Goal: Information Seeking & Learning: Learn about a topic

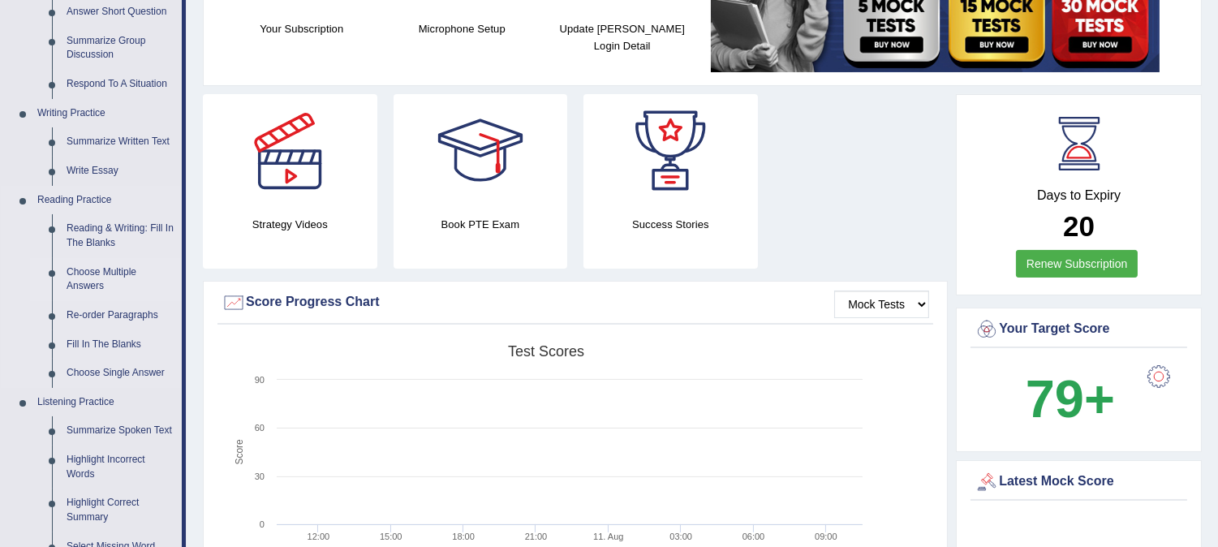
scroll to position [360, 0]
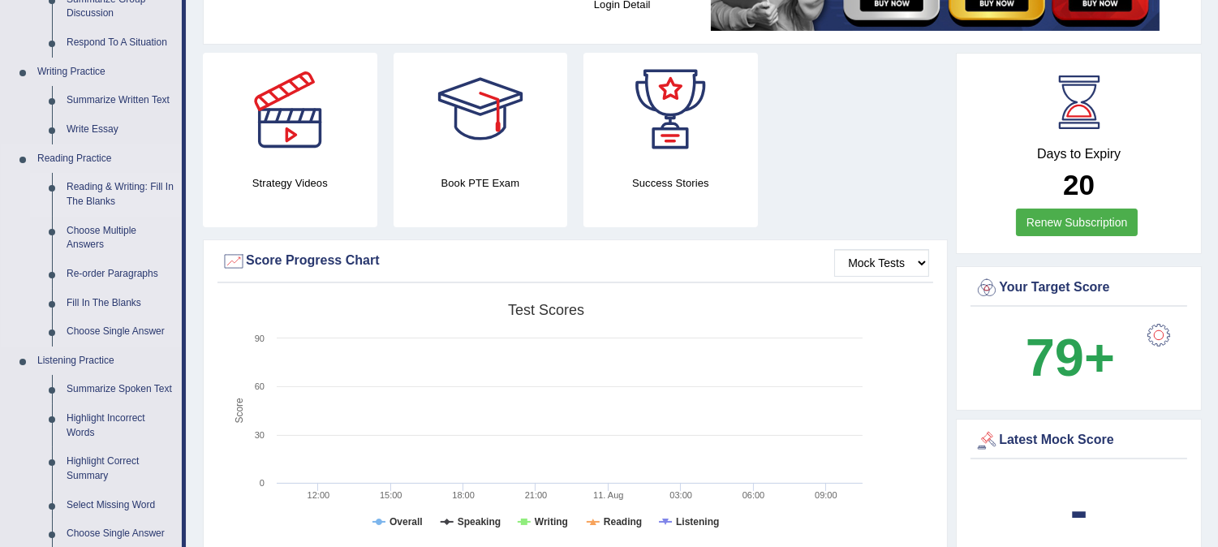
click at [95, 187] on link "Reading & Writing: Fill In The Blanks" at bounding box center [120, 194] width 123 height 43
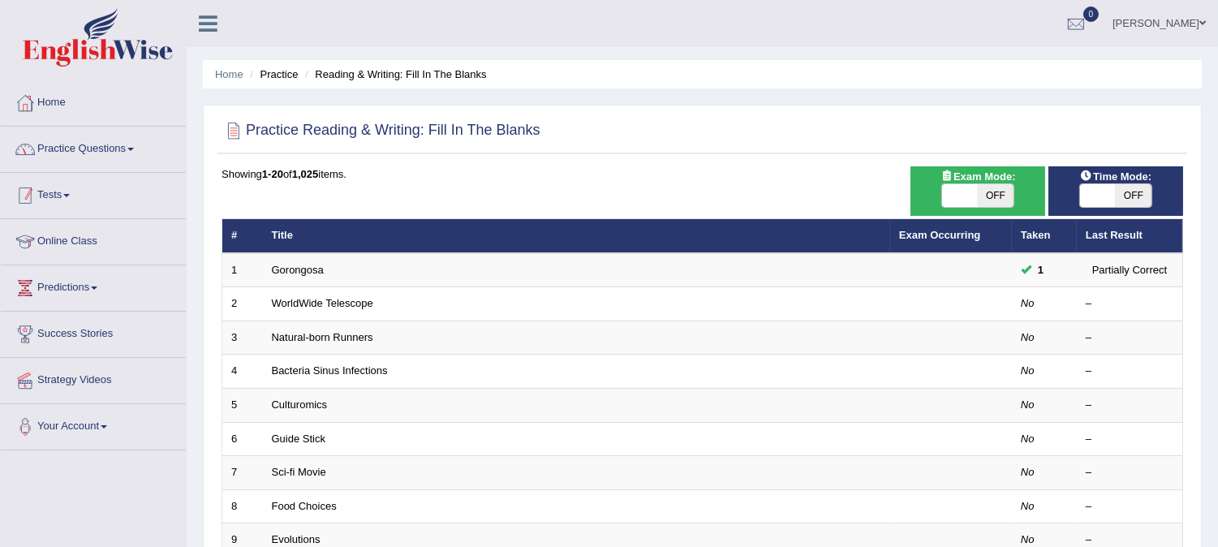
click at [81, 151] on link "Practice Questions" at bounding box center [93, 147] width 185 height 41
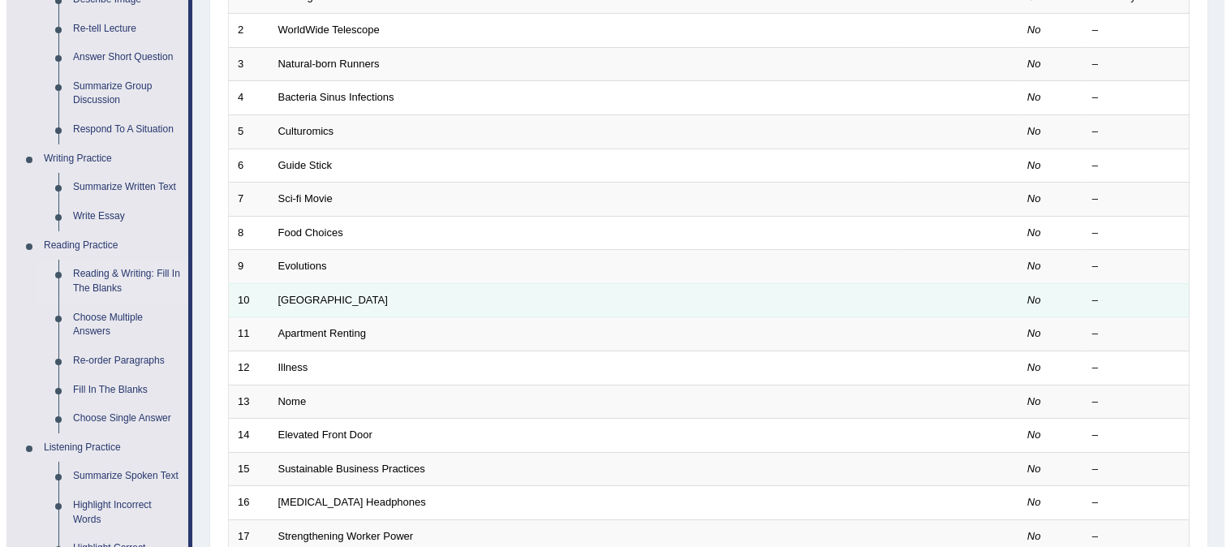
scroll to position [90, 0]
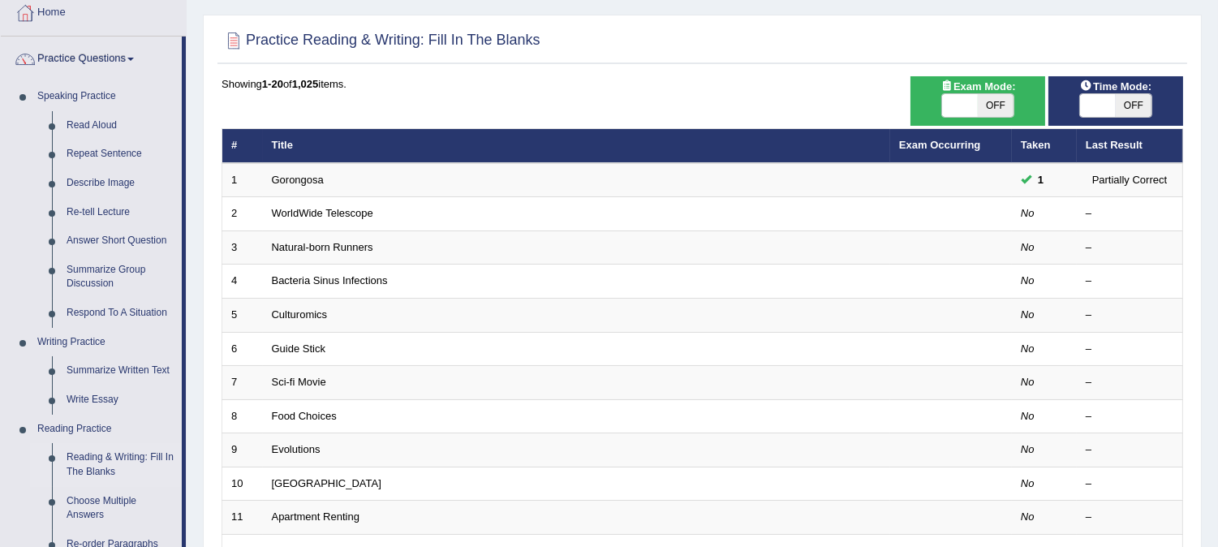
click at [998, 114] on span "OFF" at bounding box center [996, 105] width 36 height 23
checkbox input "true"
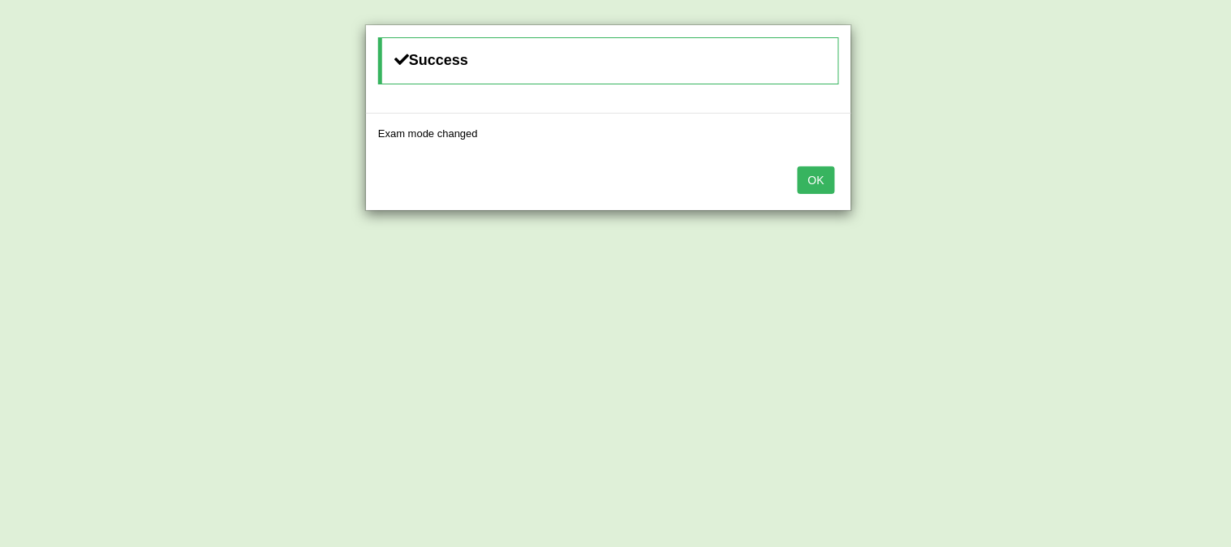
click at [830, 179] on button "OK" at bounding box center [816, 180] width 37 height 28
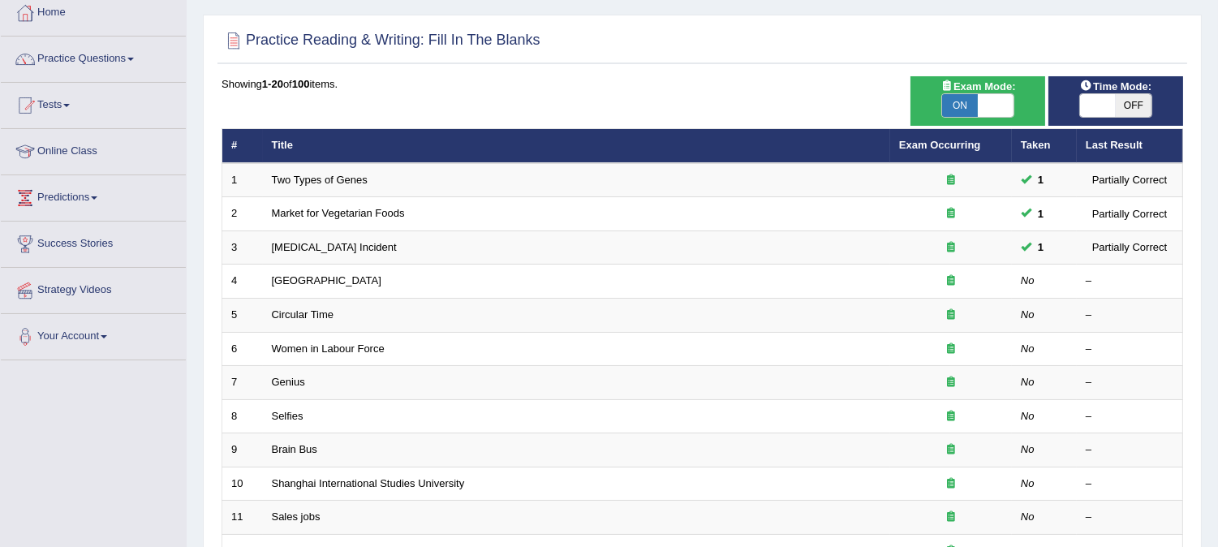
click at [1120, 110] on span "OFF" at bounding box center [1134, 105] width 36 height 23
checkbox input "true"
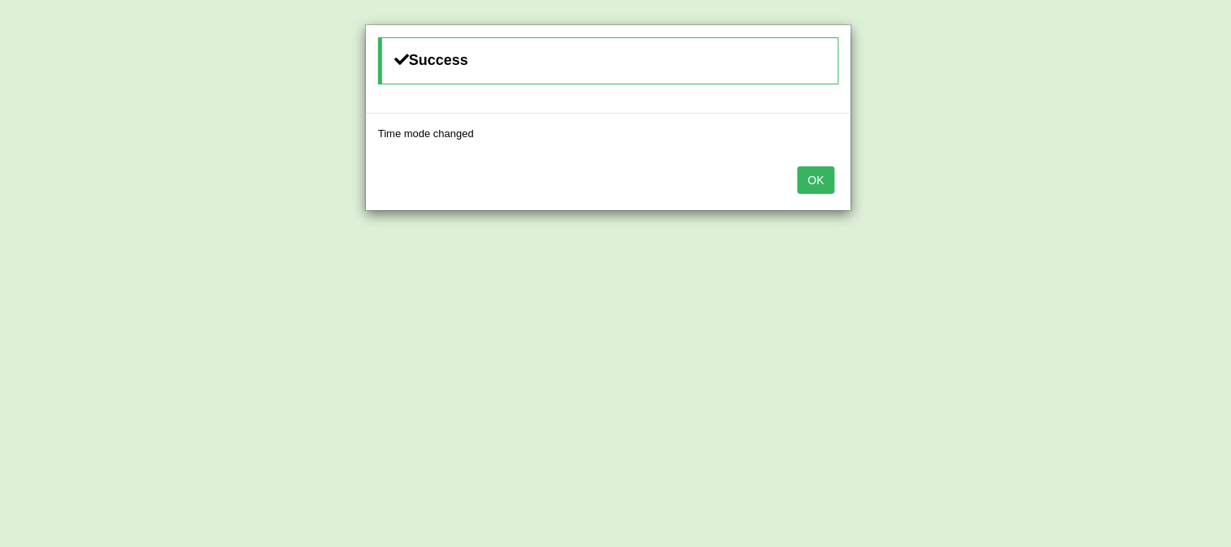
click at [813, 176] on button "OK" at bounding box center [816, 180] width 37 height 28
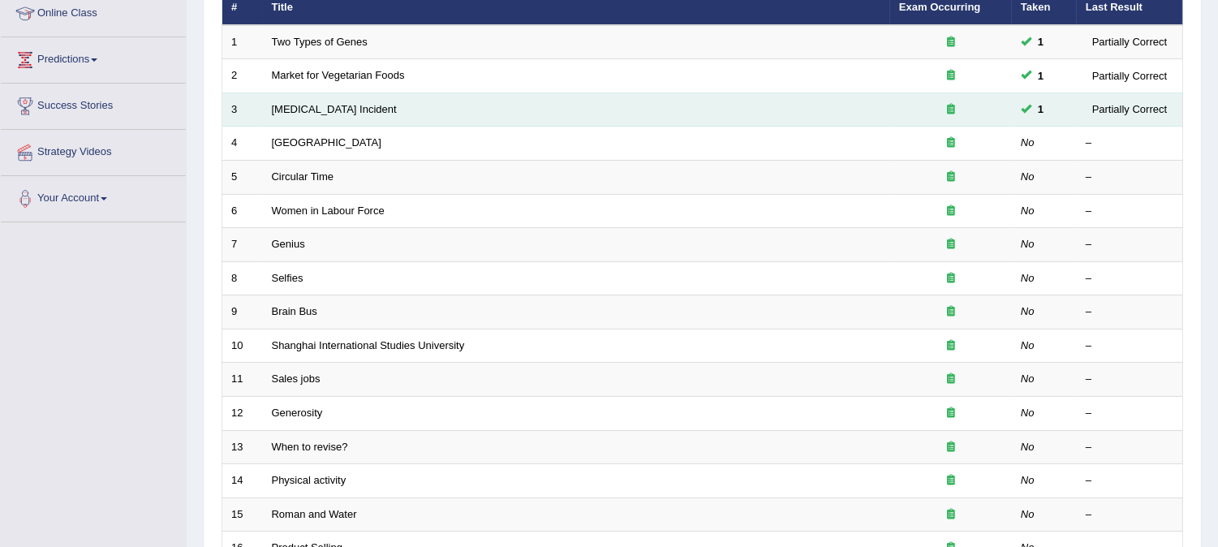
scroll to position [270, 0]
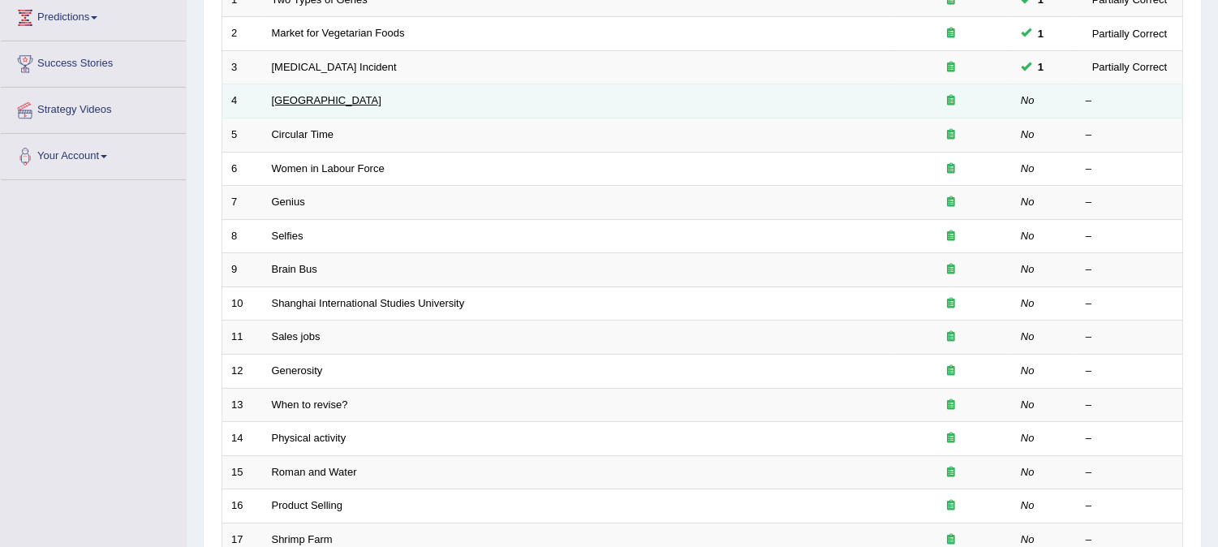
click at [295, 100] on link "[GEOGRAPHIC_DATA]" at bounding box center [327, 100] width 110 height 12
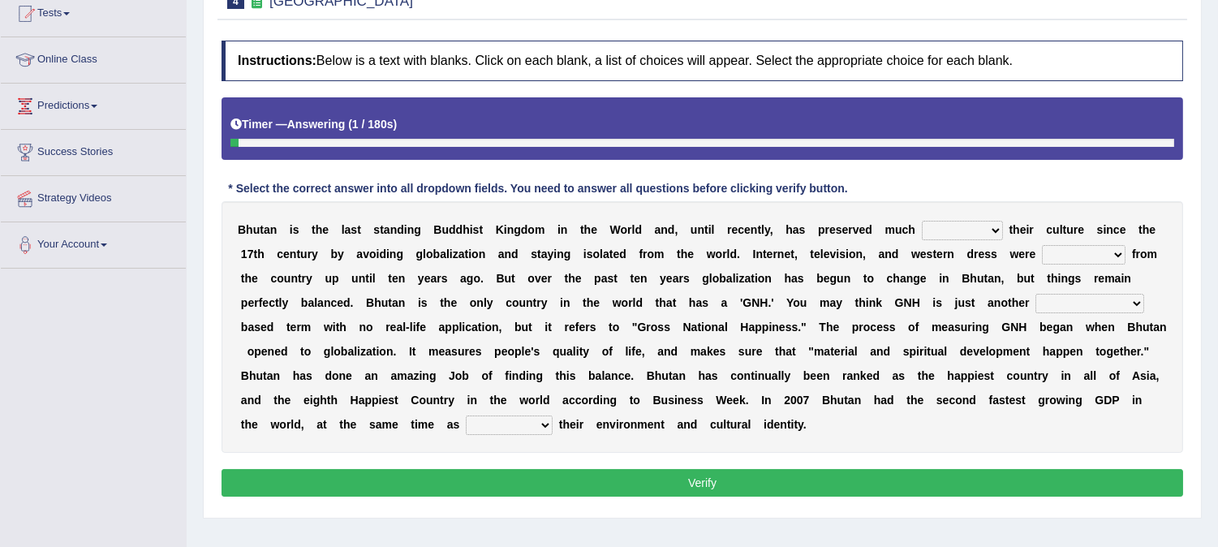
scroll to position [214, 0]
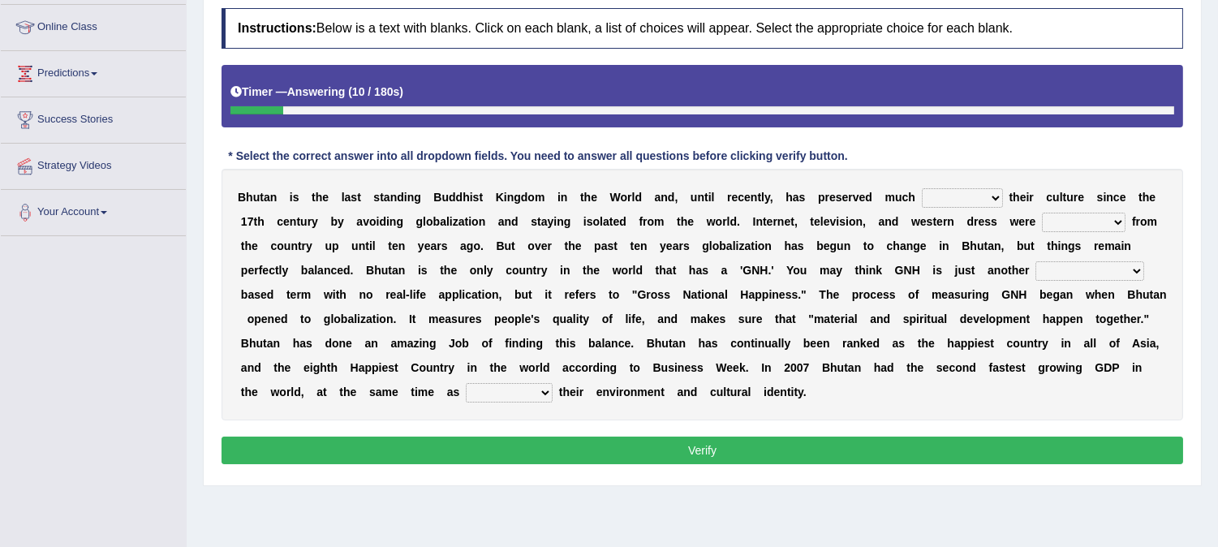
click at [935, 199] on select "of about to for" at bounding box center [962, 197] width 81 height 19
select select "of"
click at [922, 188] on select "of about to for" at bounding box center [962, 197] width 81 height 19
click at [1055, 223] on select "summoned observed displayed banned" at bounding box center [1084, 222] width 84 height 19
select select "banned"
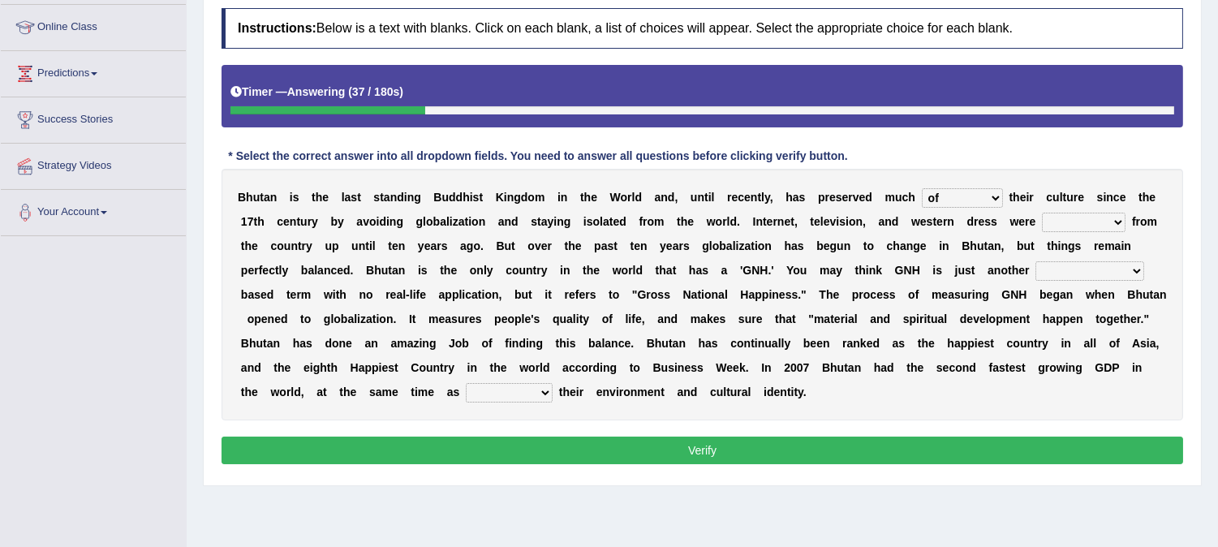
click at [1043, 213] on select "summoned observed displayed banned" at bounding box center [1084, 222] width 84 height 19
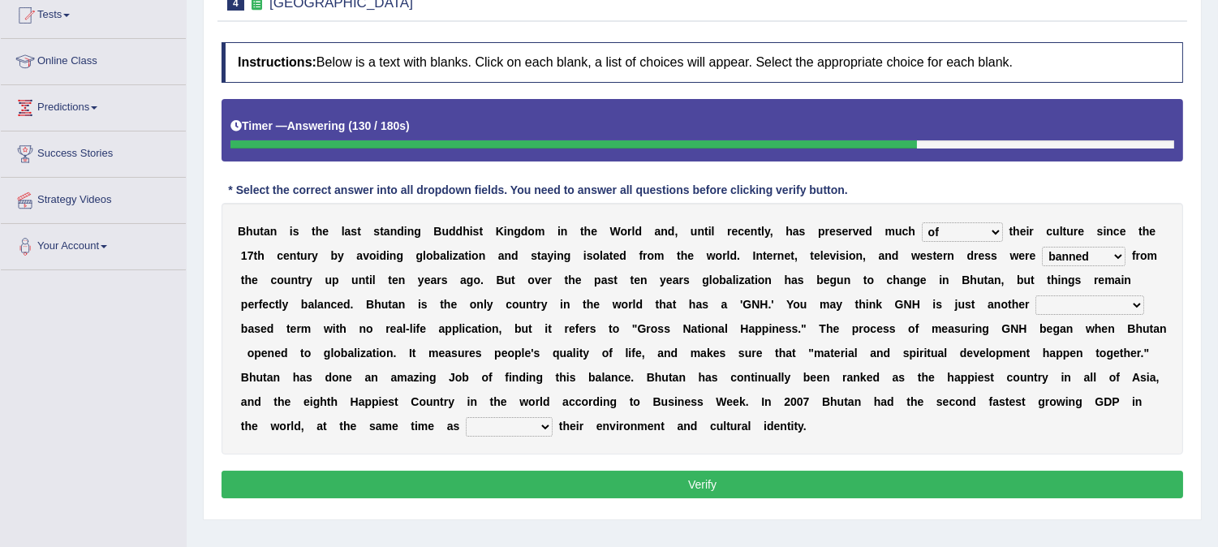
scroll to position [0, 0]
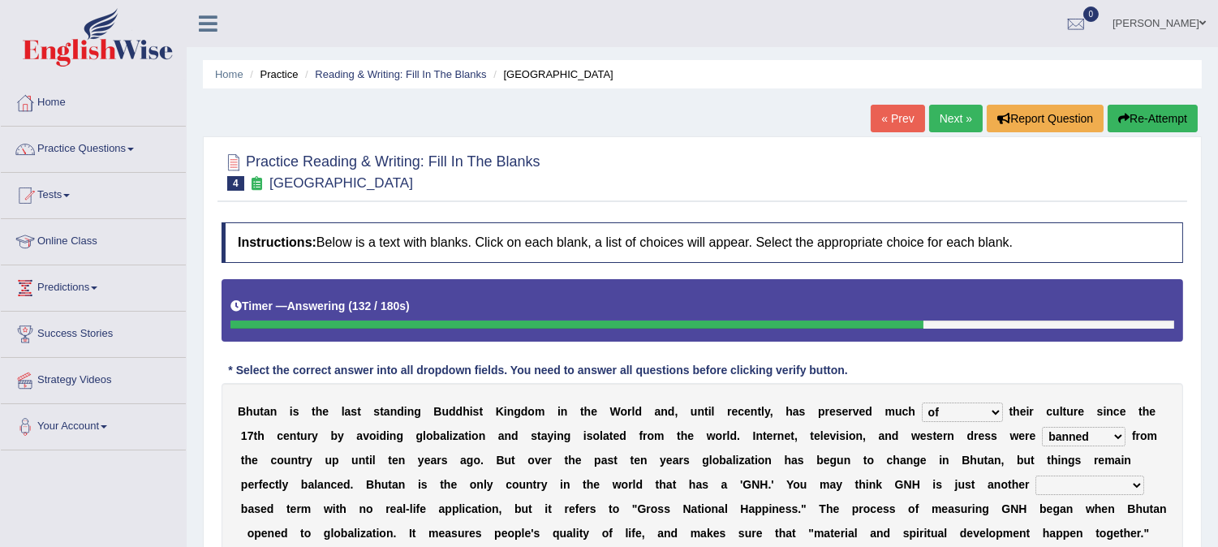
click at [1146, 127] on button "Re-Attempt" at bounding box center [1153, 119] width 90 height 28
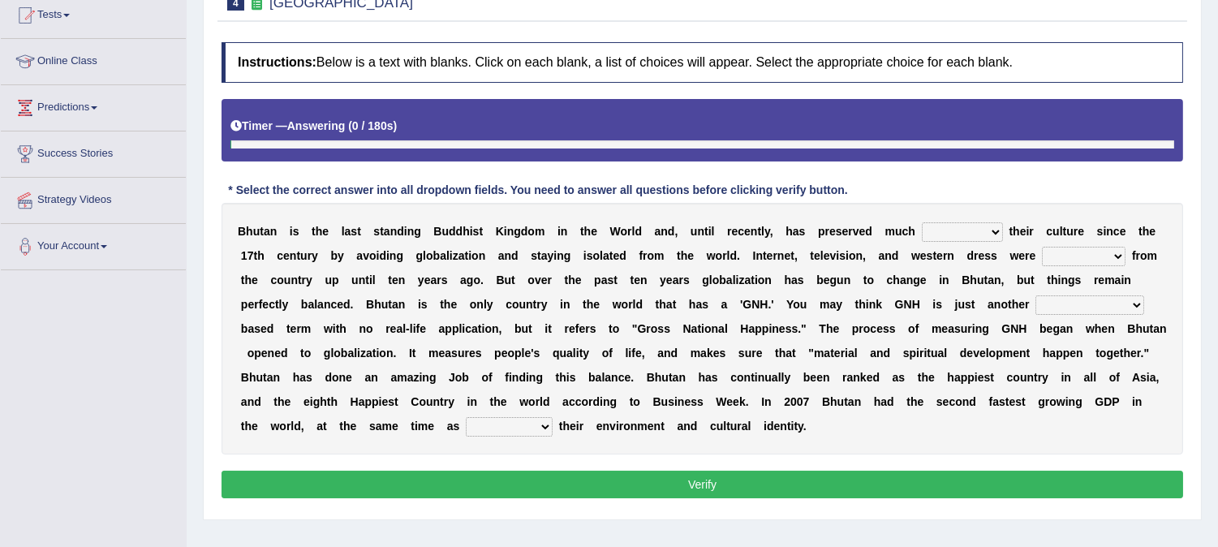
scroll to position [180, 0]
click at [940, 234] on select "of about to for" at bounding box center [962, 231] width 81 height 19
select select "of"
click at [922, 222] on select "of about to for" at bounding box center [962, 231] width 81 height 19
click at [1044, 253] on select "summoned observed displayed banned" at bounding box center [1084, 256] width 84 height 19
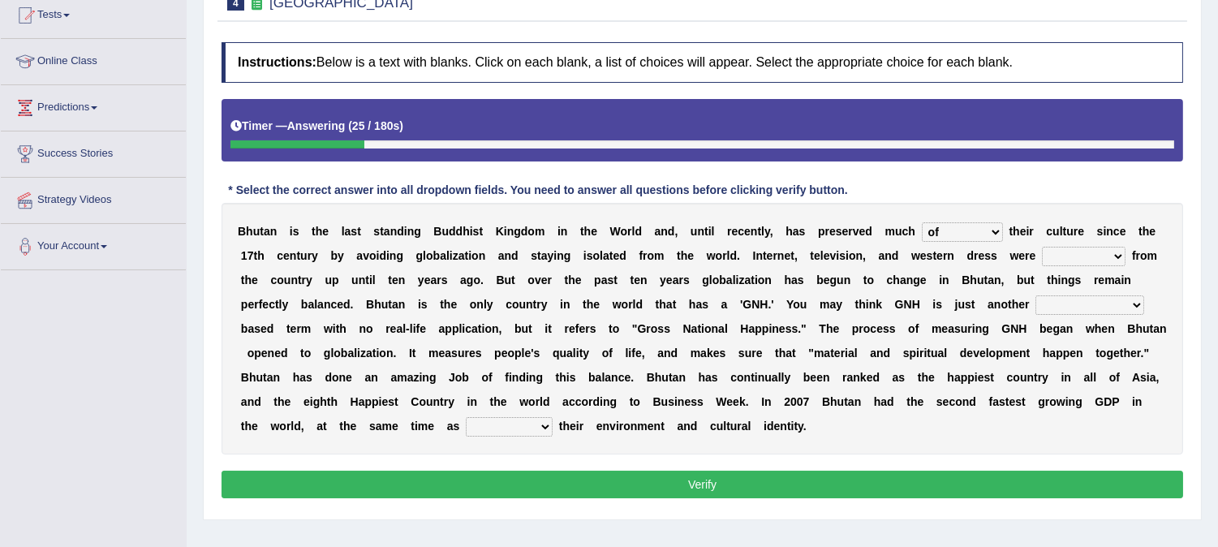
select select "banned"
click at [1043, 247] on select "summoned observed displayed banned" at bounding box center [1084, 256] width 84 height 19
click at [1043, 303] on select "statistically barely overwhelmingly roughly" at bounding box center [1090, 304] width 109 height 19
select select "overwhelmingly"
click at [1036, 295] on select "statistically barely overwhelmingly roughly" at bounding box center [1090, 304] width 109 height 19
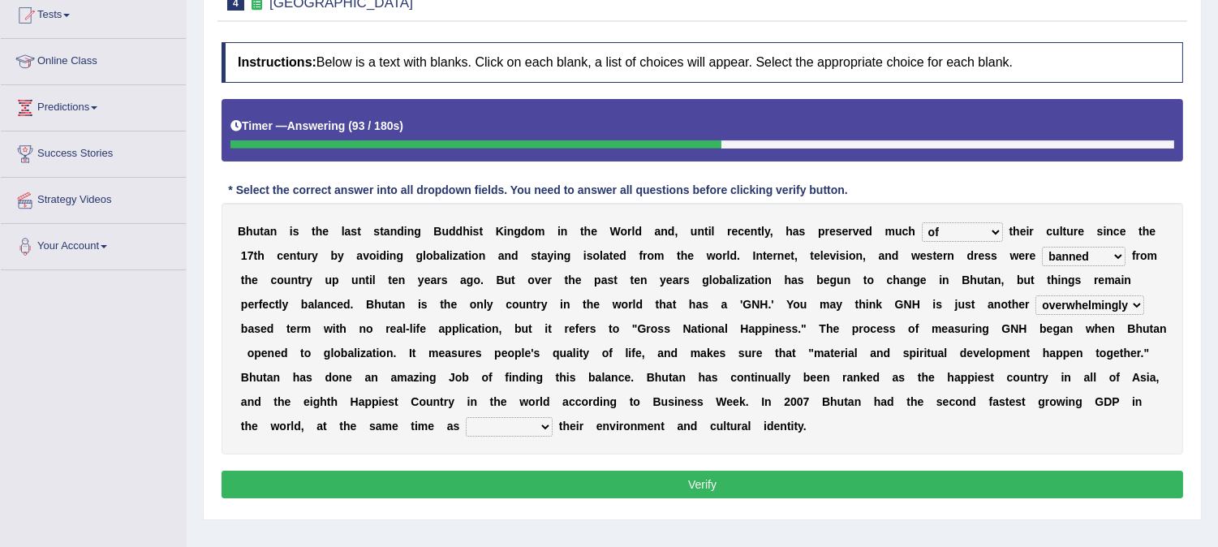
click at [553, 426] on select "demeaning intruding maintaining mourning" at bounding box center [509, 426] width 87 height 19
select select "maintaining"
click at [526, 417] on select "demeaning intruding maintaining mourning" at bounding box center [509, 426] width 87 height 19
click at [573, 489] on button "Verify" at bounding box center [703, 485] width 962 height 28
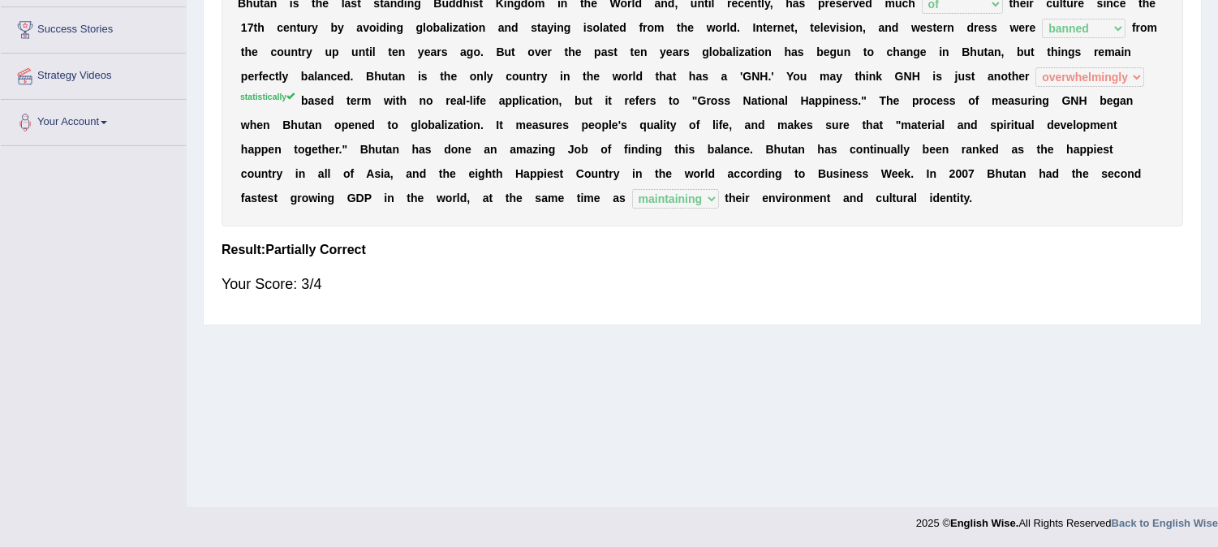
scroll to position [0, 0]
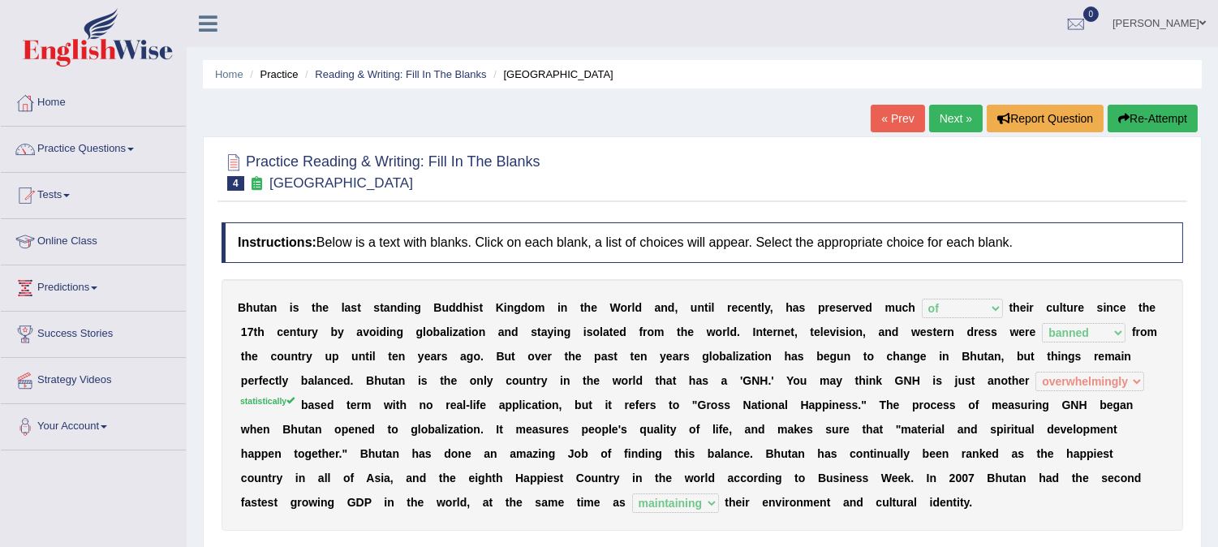
click at [958, 127] on link "Next »" at bounding box center [956, 119] width 54 height 28
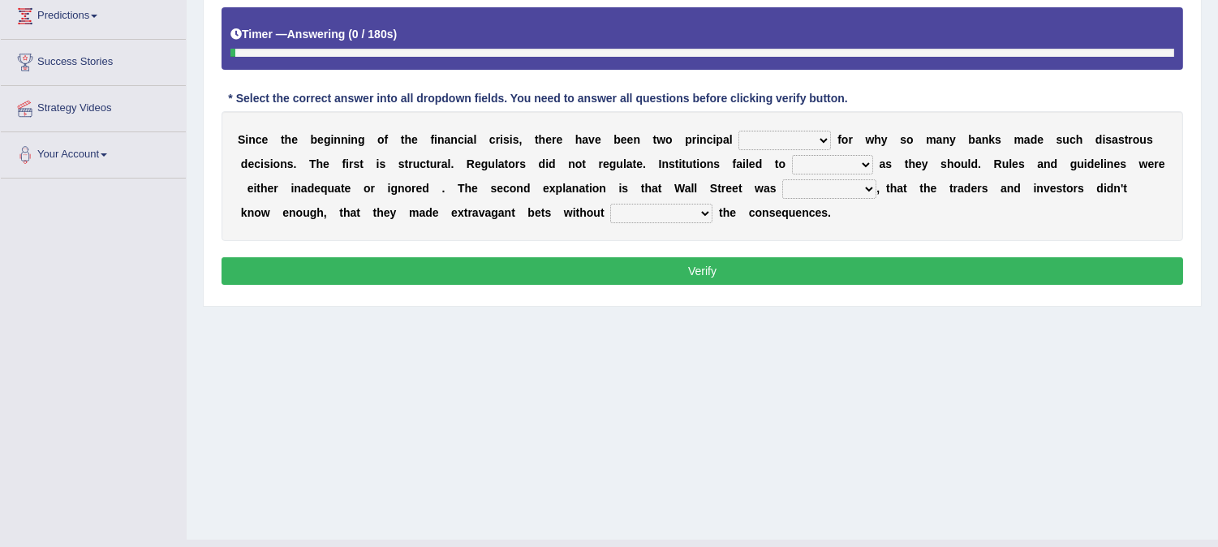
scroll to position [214, 0]
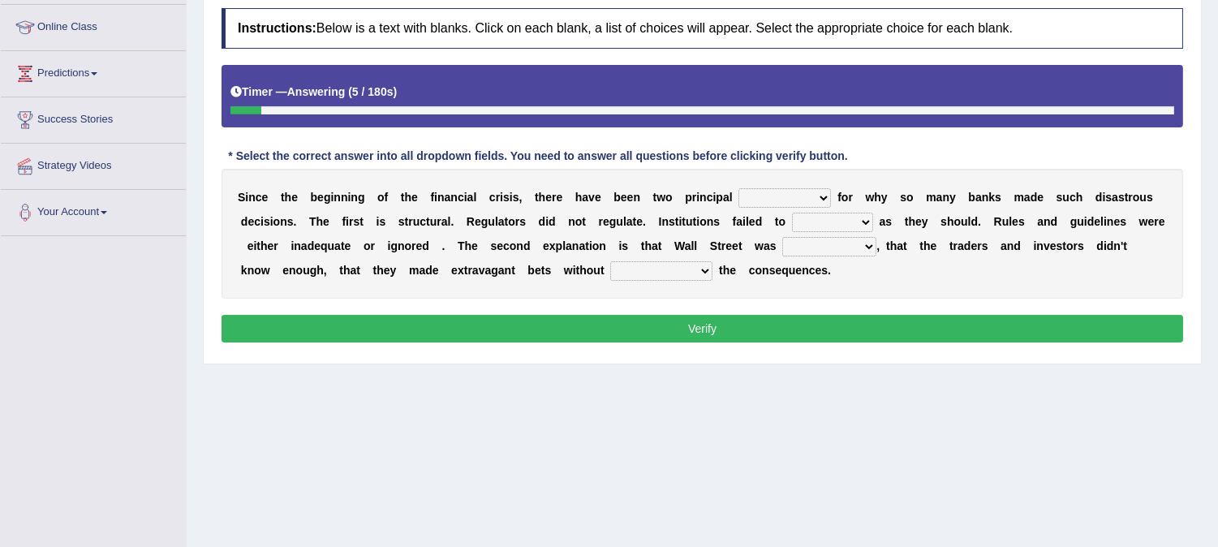
click at [757, 196] on select "explanations debates excuses examples" at bounding box center [784, 197] width 93 height 19
select select "examples"
click at [739, 188] on select "explanations debates excuses examples" at bounding box center [784, 197] width 93 height 19
click at [809, 222] on select "function use stabilize maintain" at bounding box center [832, 222] width 81 height 19
select select "function"
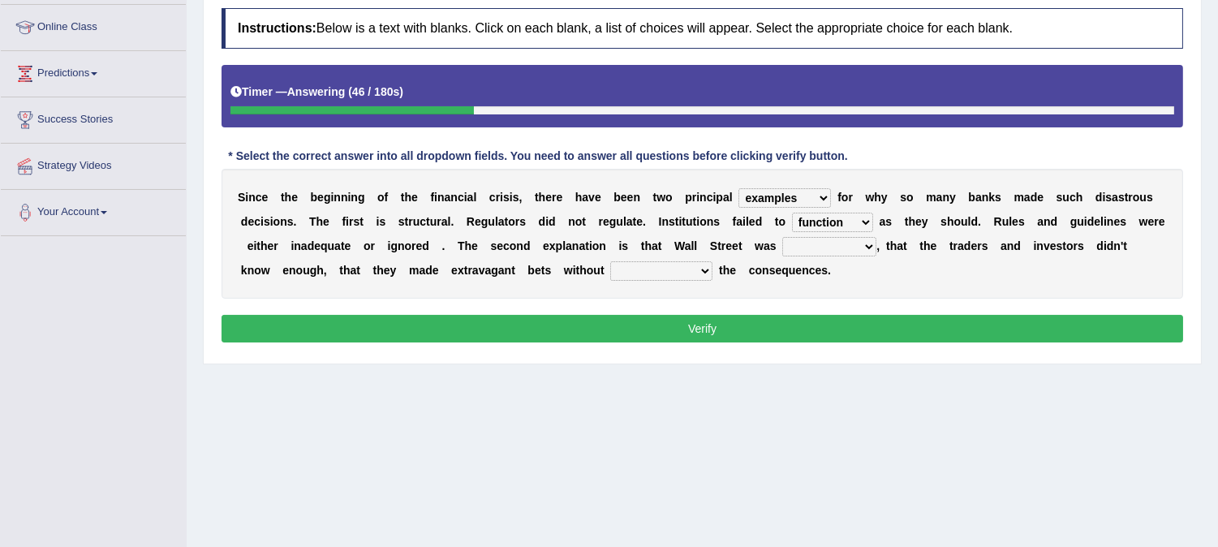
click at [792, 213] on select "function use stabilize maintain" at bounding box center [832, 222] width 81 height 19
click at [802, 242] on select "rough rampant incompetent irresponsible" at bounding box center [829, 246] width 94 height 19
select select "incompetent"
click at [783, 237] on select "rough rampant incompetent irresponsible" at bounding box center [829, 246] width 94 height 19
click at [676, 276] on select "counting understanding correcting valuing" at bounding box center [661, 270] width 102 height 19
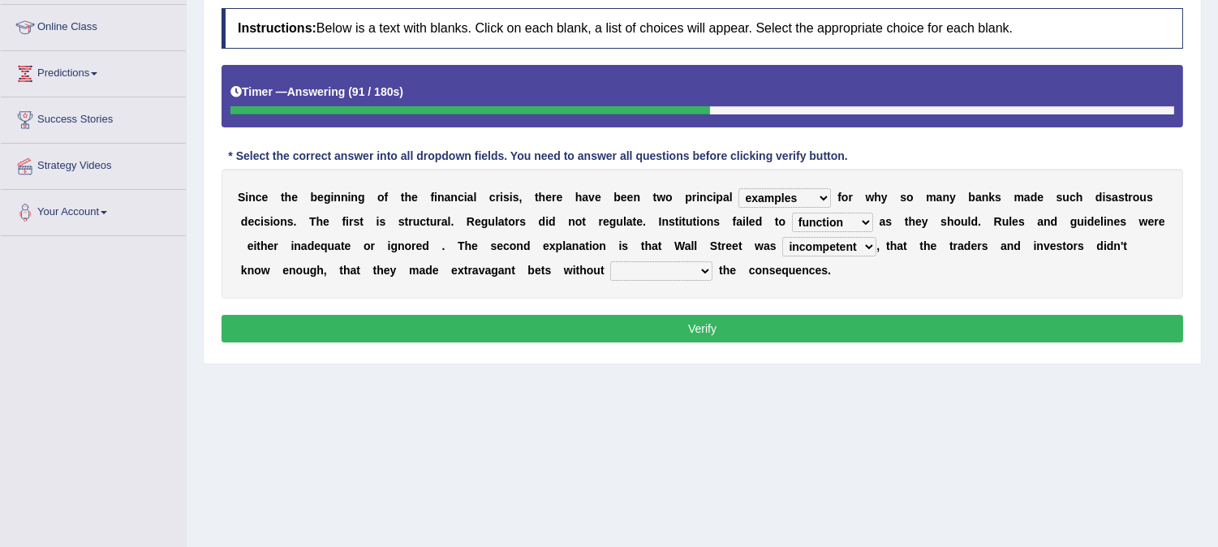
select select "understanding"
click at [610, 261] on select "counting understanding correcting valuing" at bounding box center [661, 270] width 102 height 19
click at [684, 320] on button "Verify" at bounding box center [703, 329] width 962 height 28
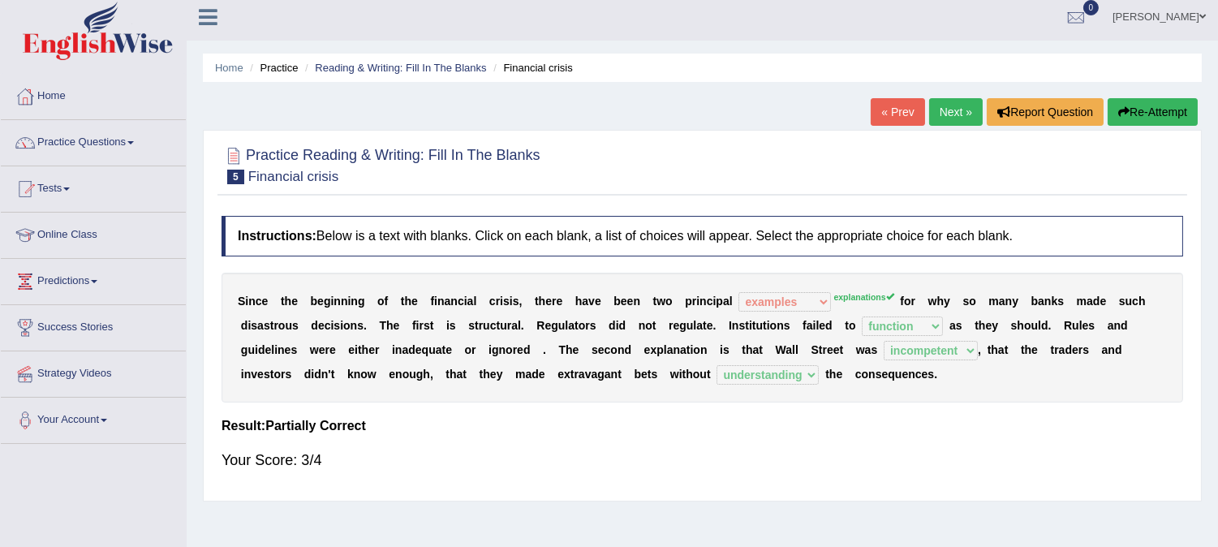
scroll to position [0, 0]
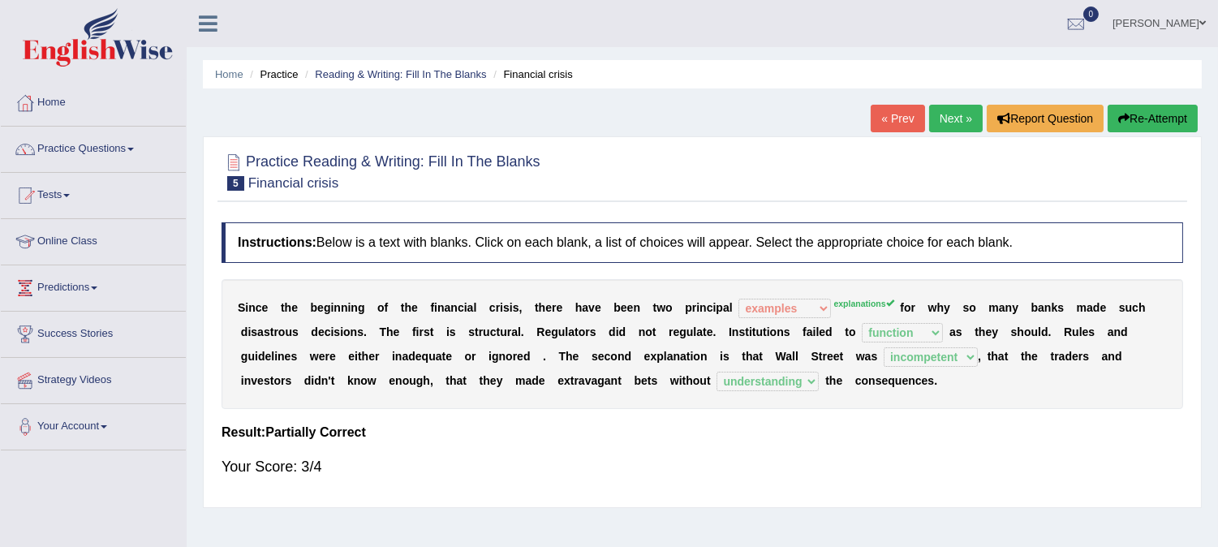
click at [945, 118] on link "Next »" at bounding box center [956, 119] width 54 height 28
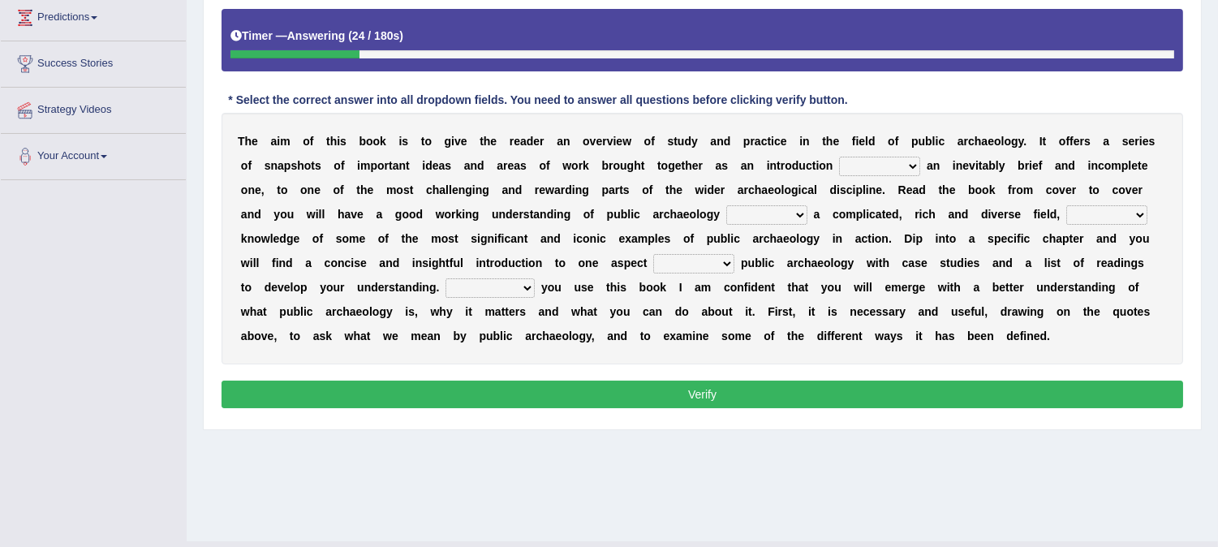
click at [860, 164] on select "because albeit unless despite" at bounding box center [879, 166] width 81 height 19
select select "because"
click at [839, 157] on select "because albeit unless despite" at bounding box center [879, 166] width 81 height 19
click at [745, 214] on select "for along with as" at bounding box center [766, 214] width 81 height 19
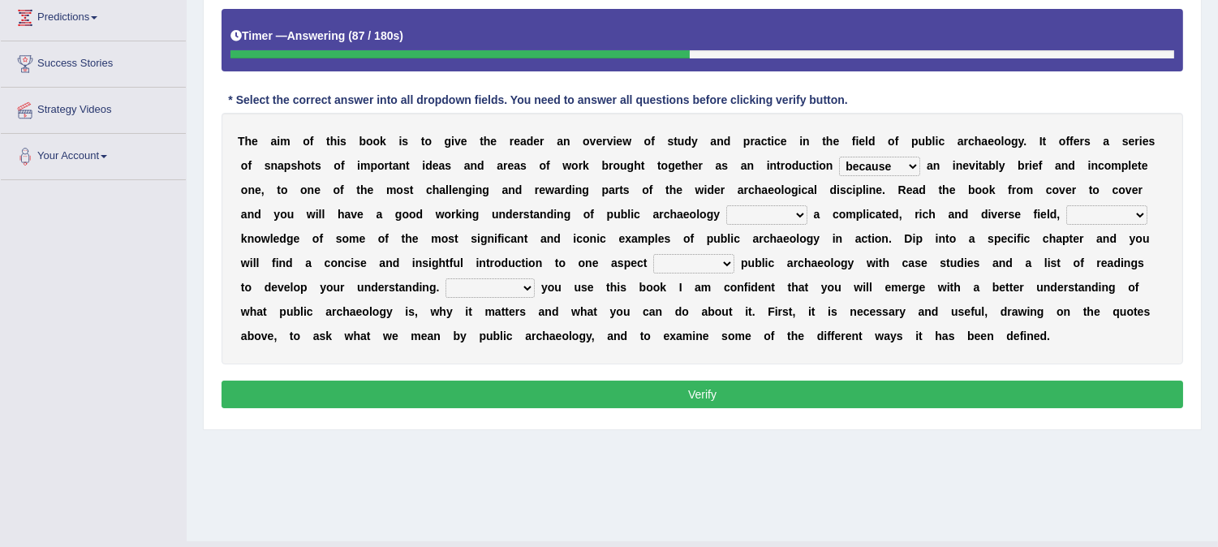
select select "with"
click at [726, 205] on select "for along with as" at bounding box center [766, 214] width 81 height 19
click at [1094, 211] on select "despite of whatever as well as as though" at bounding box center [1106, 214] width 81 height 19
select select "as well as"
click at [1066, 205] on select "despite of whatever as well as as though" at bounding box center [1106, 214] width 81 height 19
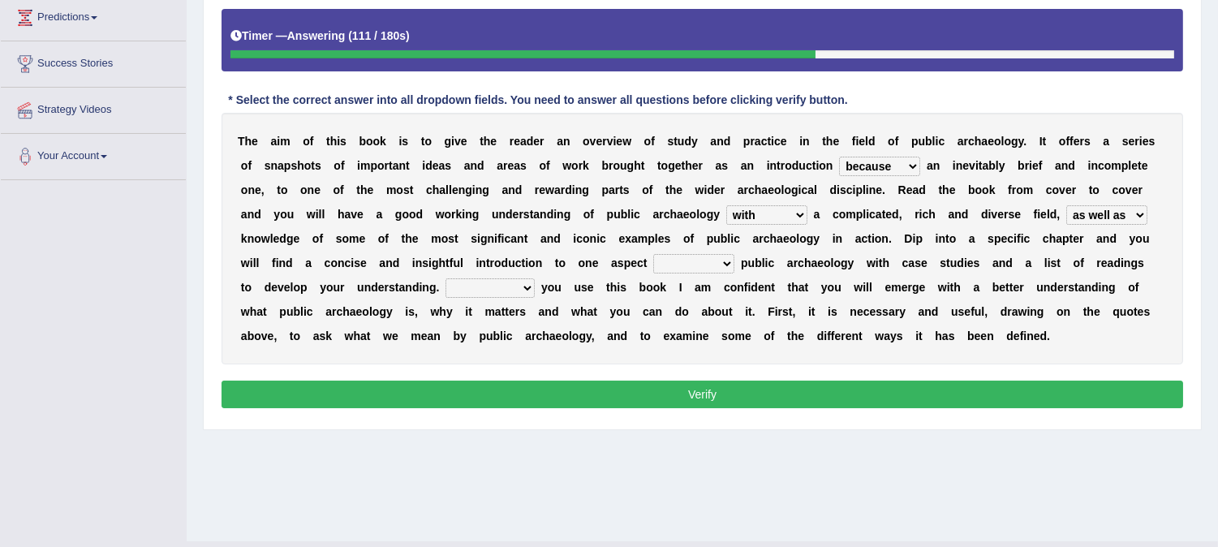
click at [703, 260] on select "in on by of" at bounding box center [693, 263] width 81 height 19
select select "on"
click at [653, 254] on select "in on by of" at bounding box center [693, 263] width 81 height 19
click at [493, 286] on select "Even That However Considering" at bounding box center [490, 287] width 89 height 19
select select "That"
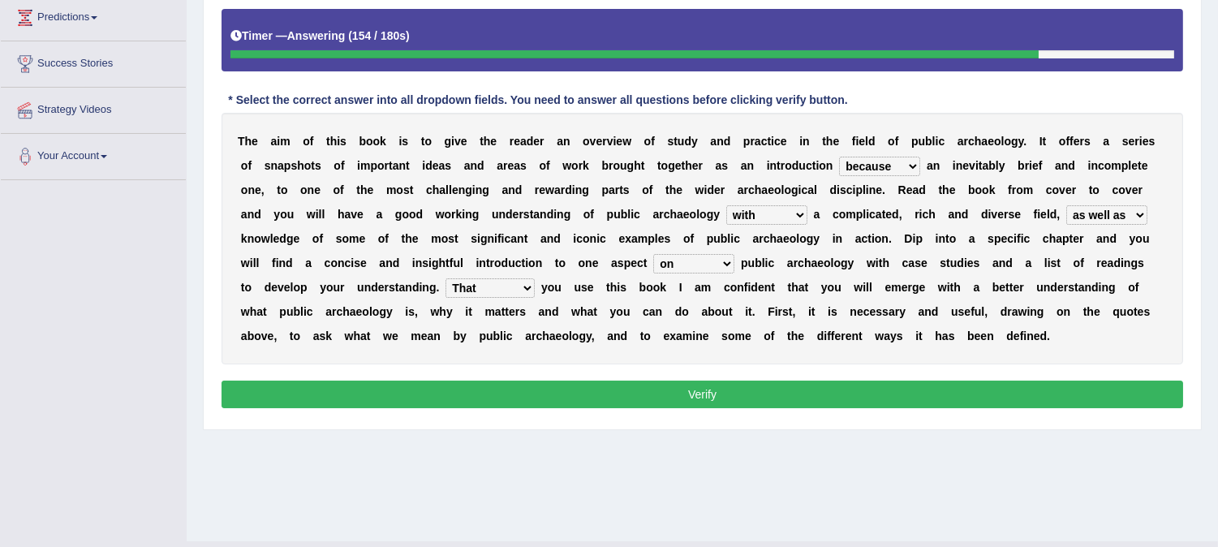
click at [446, 278] on select "Even That However Considering" at bounding box center [490, 287] width 89 height 19
click at [518, 398] on button "Verify" at bounding box center [703, 395] width 962 height 28
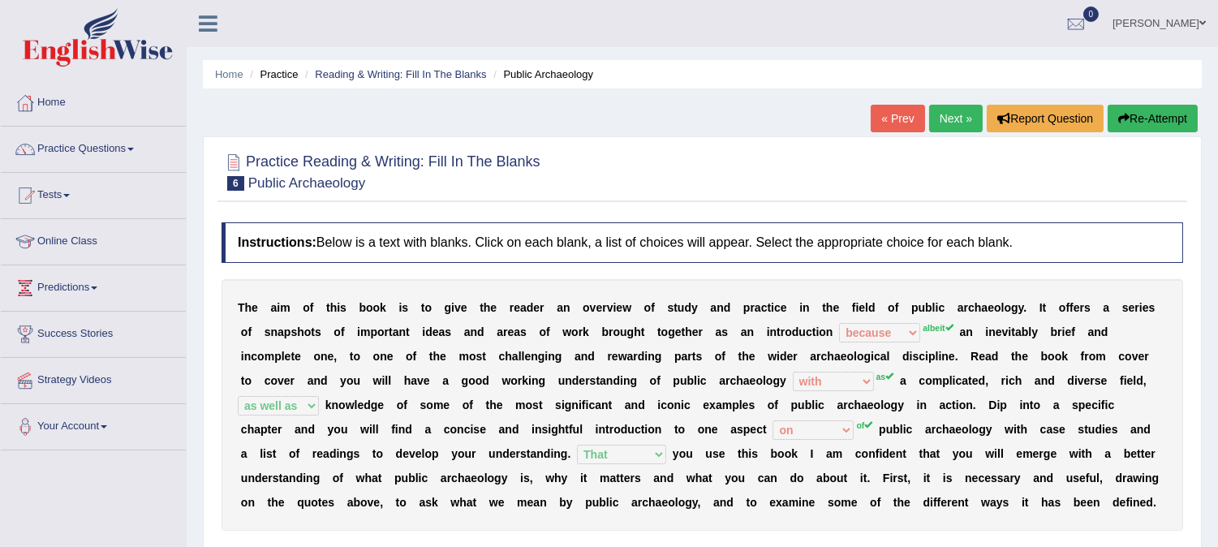
click at [954, 122] on link "Next »" at bounding box center [956, 119] width 54 height 28
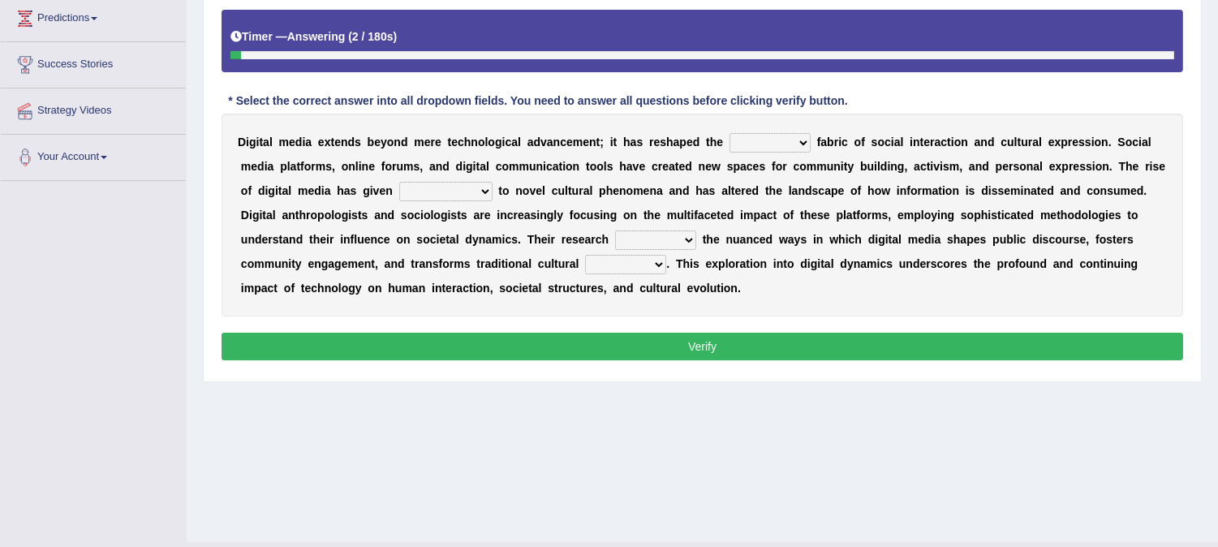
scroll to position [270, 0]
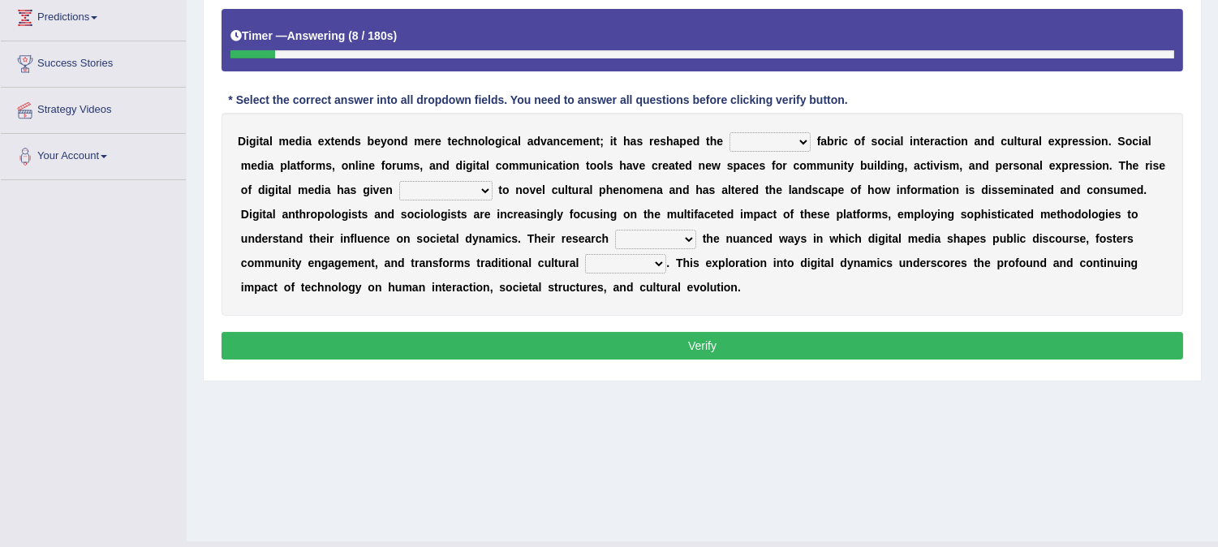
click at [764, 135] on select "very somehow somewhat both" at bounding box center [770, 141] width 81 height 19
select select "both"
click at [730, 132] on select "very somehow somewhat both" at bounding box center [770, 141] width 81 height 19
click at [445, 187] on select "movement sight development birth" at bounding box center [445, 190] width 93 height 19
select select "birth"
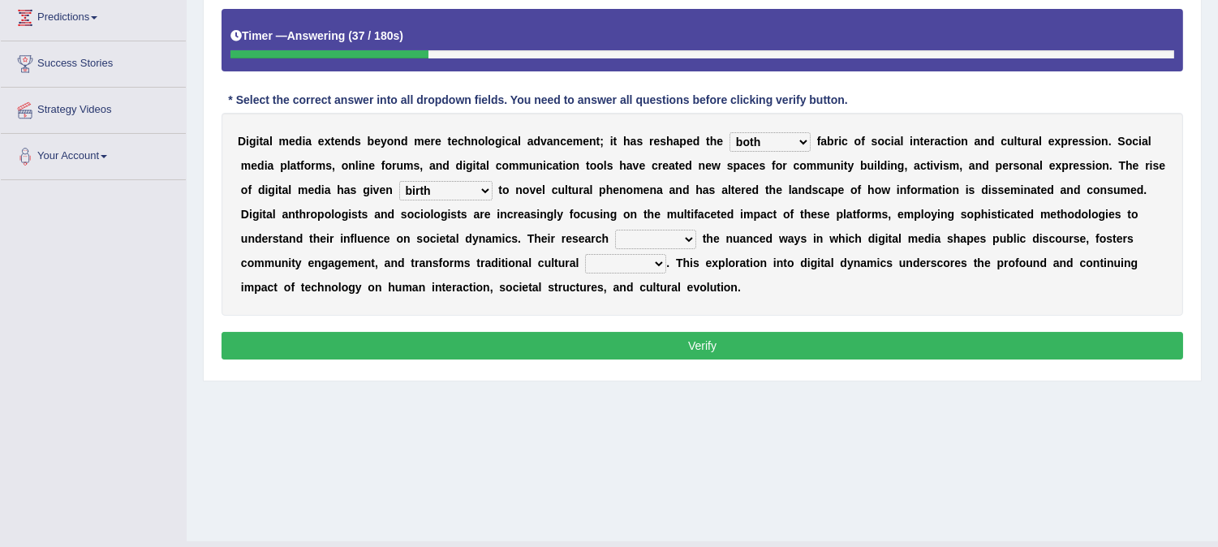
click at [399, 181] on select "movement sight development birth" at bounding box center [445, 190] width 93 height 19
click at [638, 237] on select "installs examines claims admits" at bounding box center [655, 239] width 81 height 19
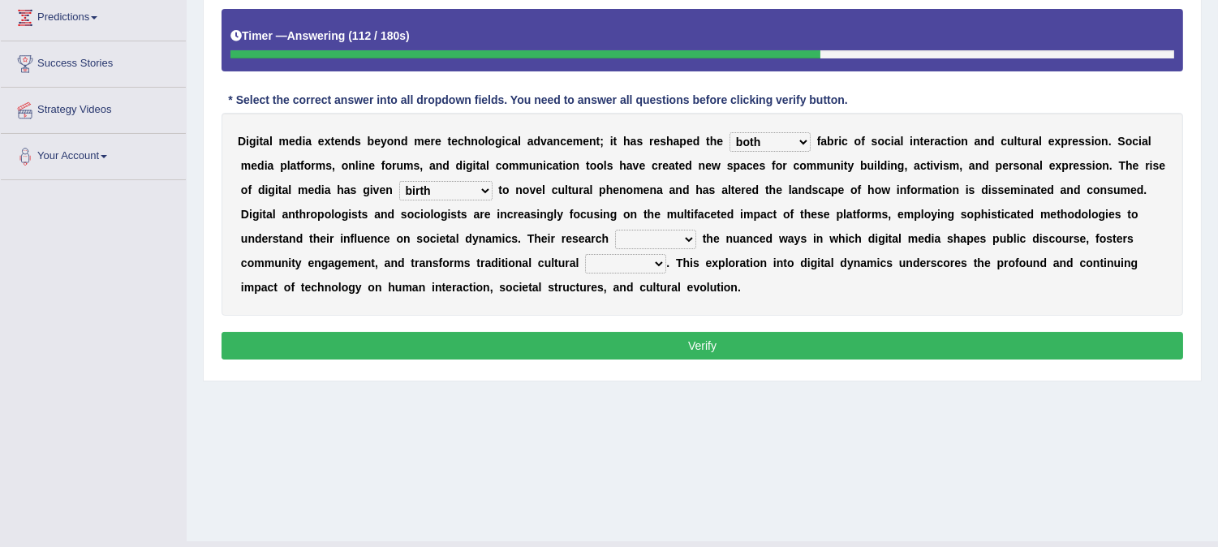
select select "examines"
click at [615, 230] on select "installs examines claims admits" at bounding box center [655, 239] width 81 height 19
click at [631, 256] on select "practices manuals cores comments" at bounding box center [625, 263] width 81 height 19
select select "practices"
click at [585, 254] on select "practices manuals cores comments" at bounding box center [625, 263] width 81 height 19
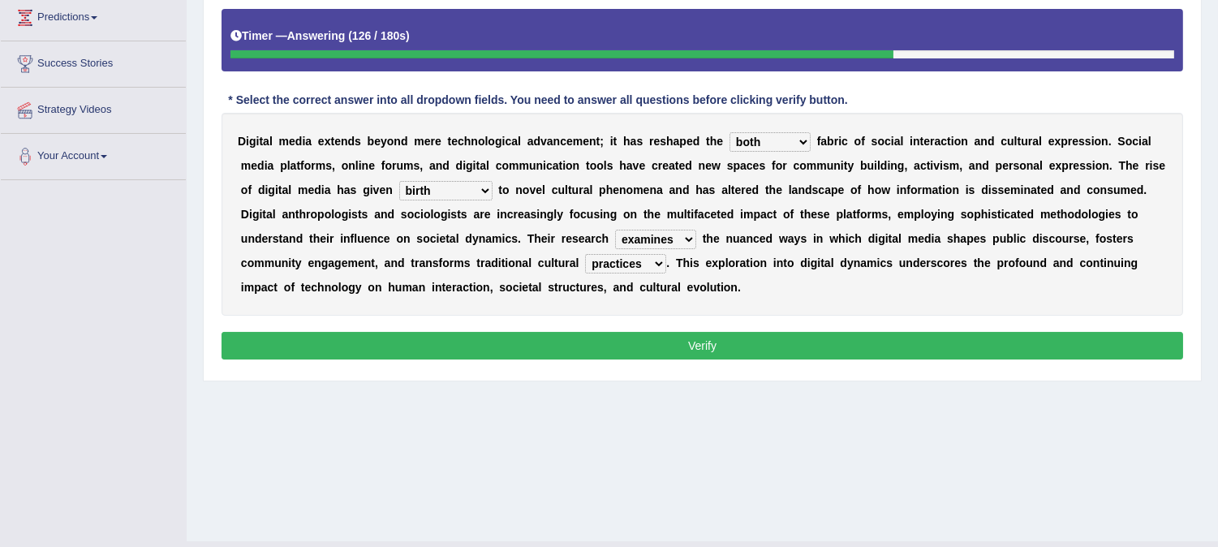
click at [667, 345] on button "Verify" at bounding box center [703, 346] width 962 height 28
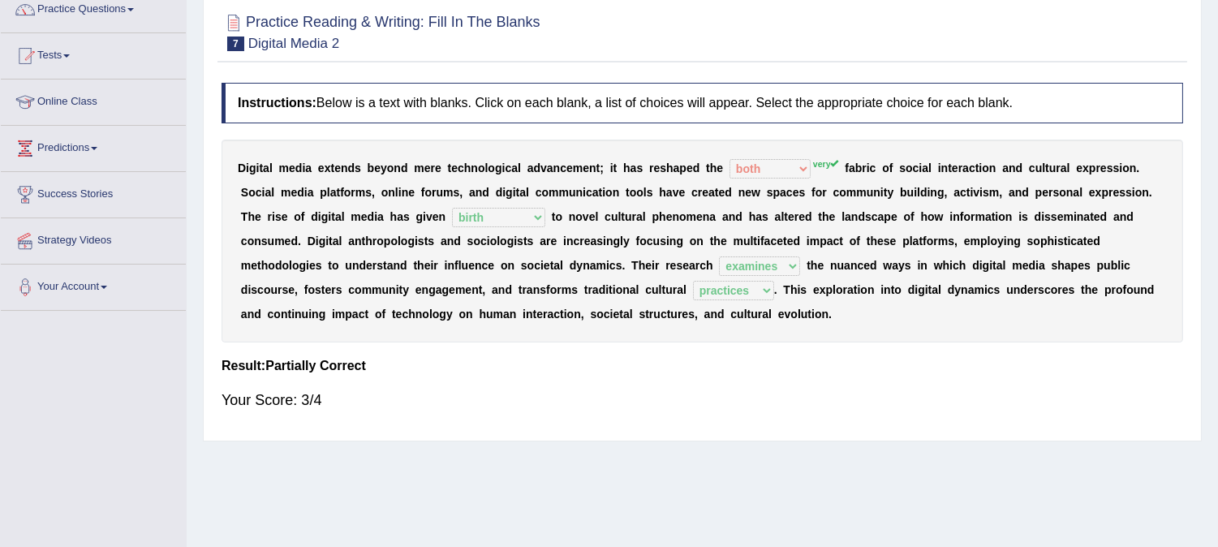
scroll to position [0, 0]
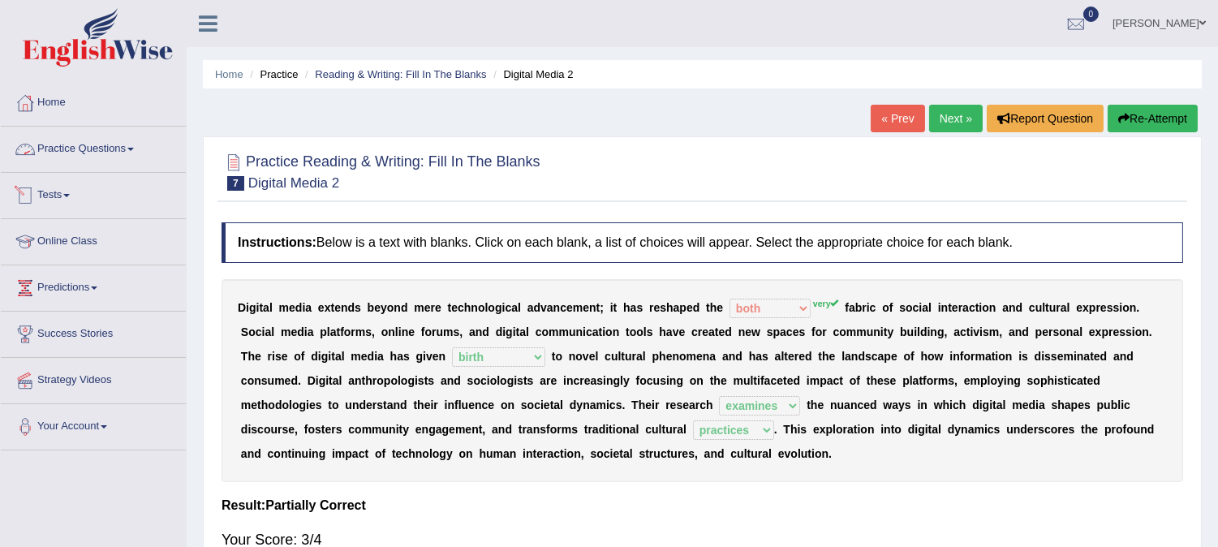
click at [105, 157] on link "Practice Questions" at bounding box center [93, 147] width 185 height 41
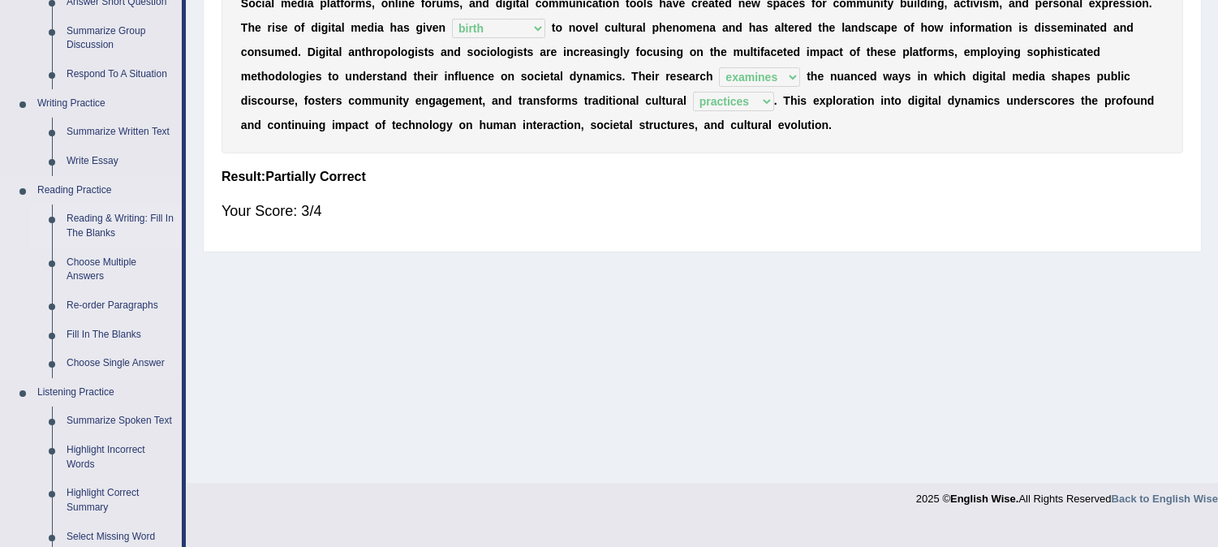
scroll to position [360, 0]
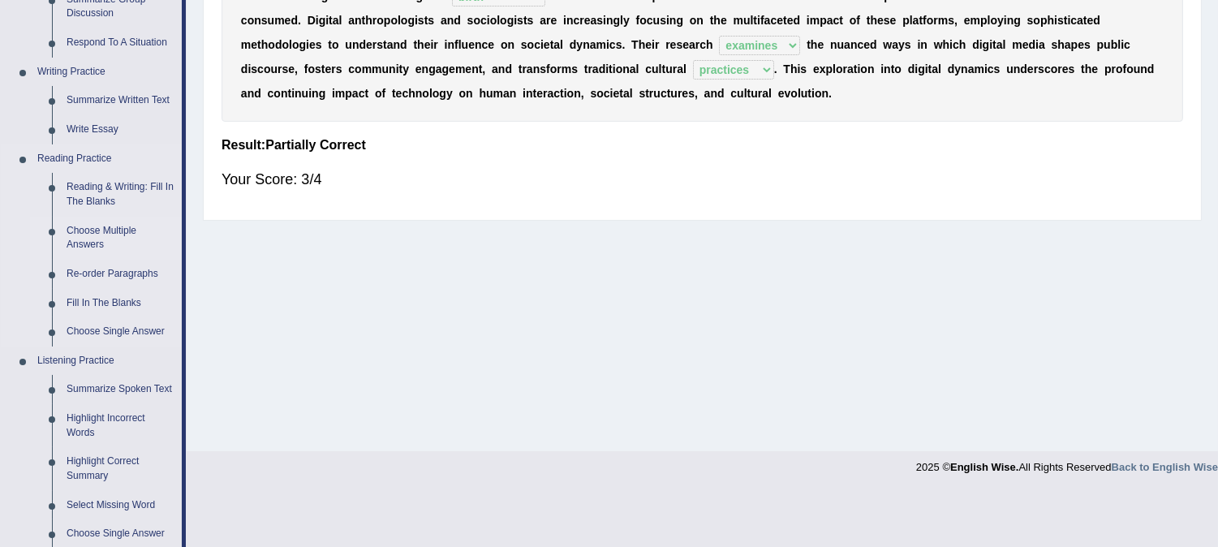
click at [84, 228] on link "Choose Multiple Answers" at bounding box center [120, 238] width 123 height 43
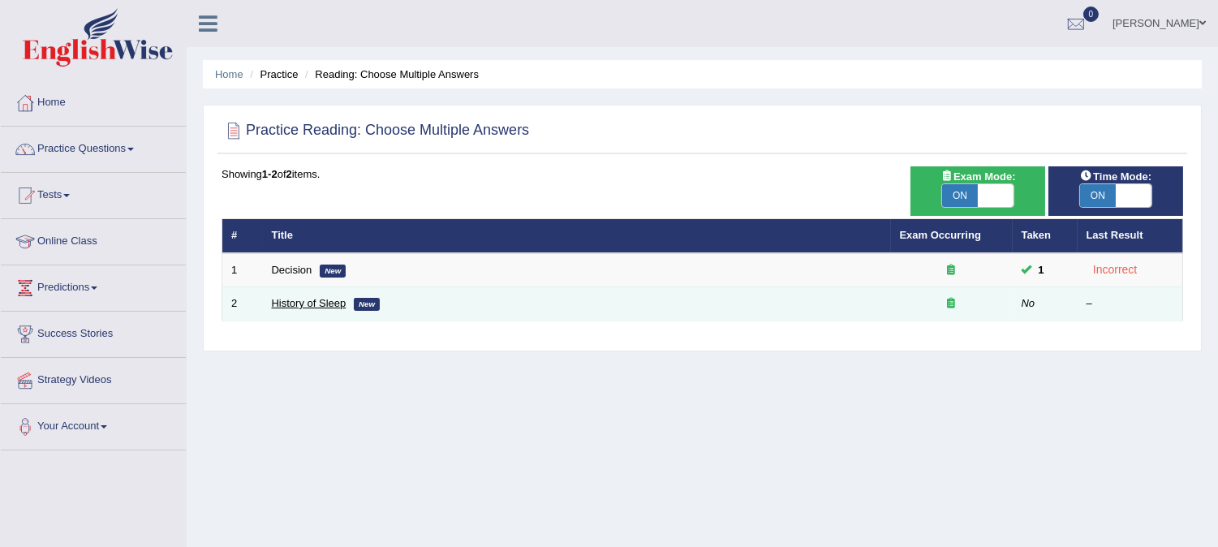
click at [307, 299] on link "History of Sleep" at bounding box center [309, 303] width 75 height 12
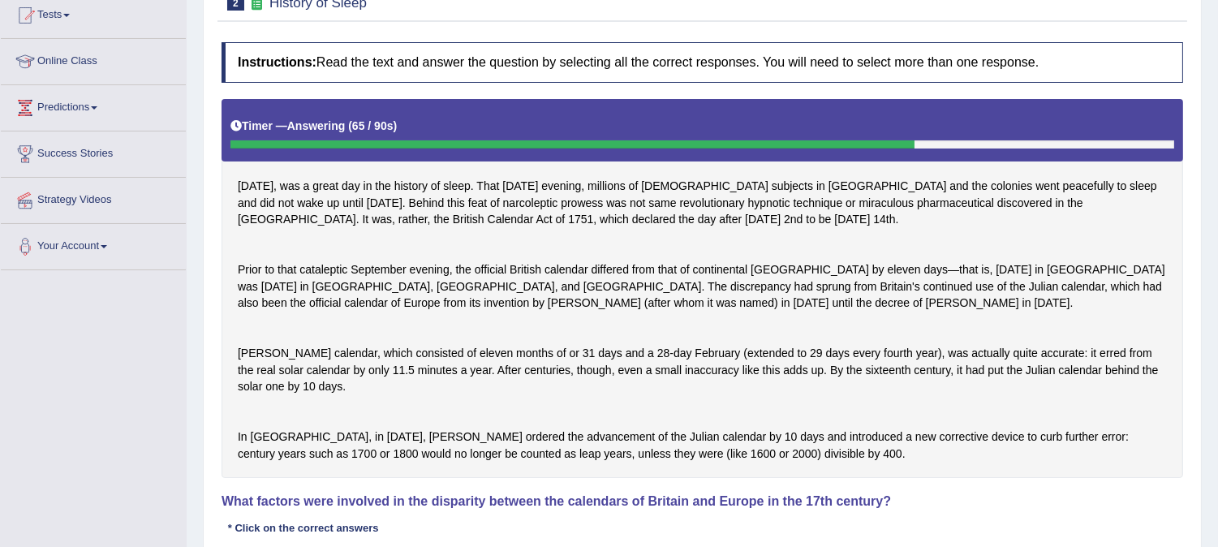
scroll to position [540, 0]
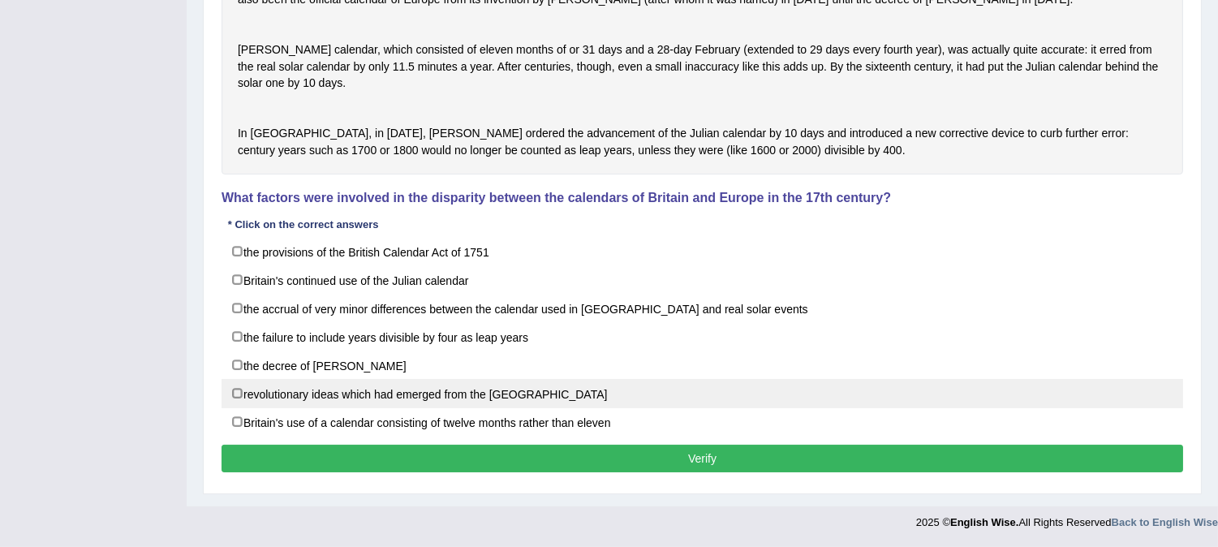
click at [383, 386] on label "revolutionary ideas which had emerged from the [GEOGRAPHIC_DATA]" at bounding box center [703, 393] width 962 height 29
checkbox input "true"
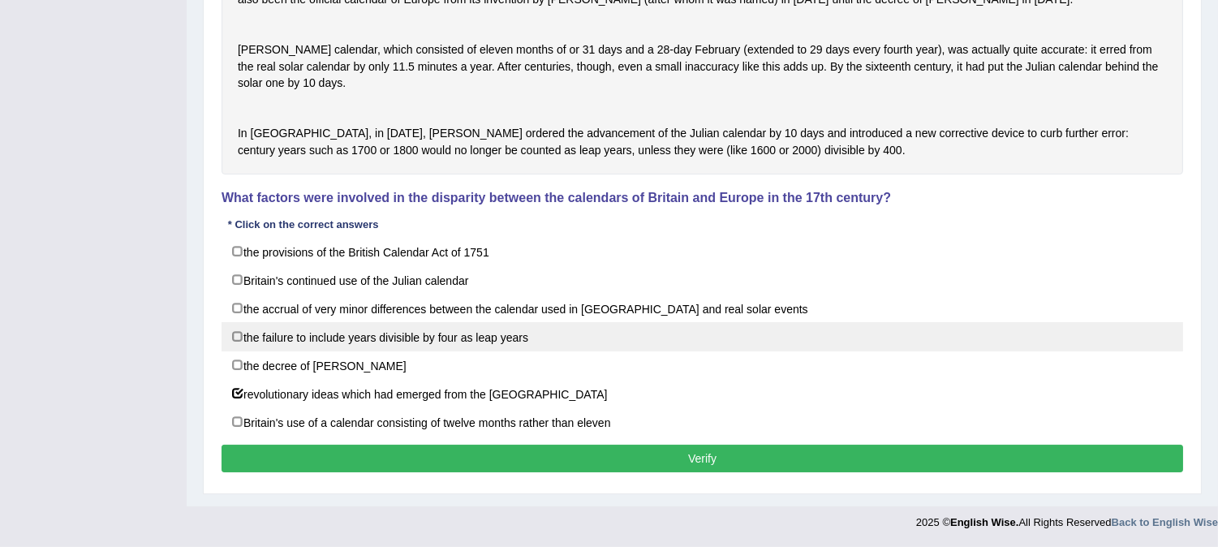
click at [361, 335] on label "the failure to include years divisible by four as leap years" at bounding box center [703, 336] width 962 height 29
checkbox input "true"
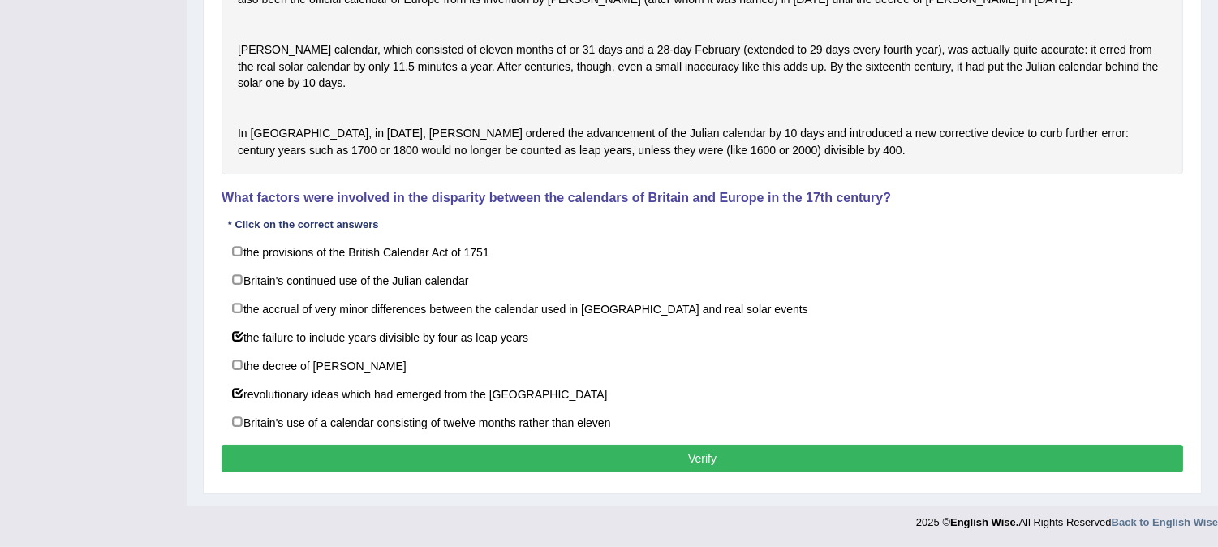
click at [420, 456] on button "Verify" at bounding box center [703, 459] width 962 height 28
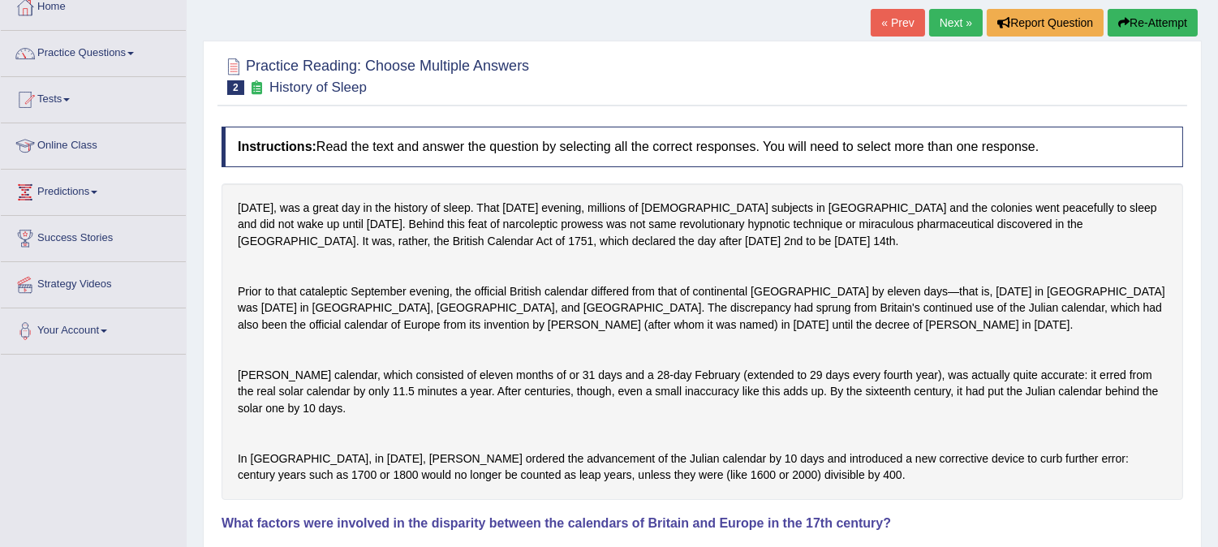
scroll to position [0, 0]
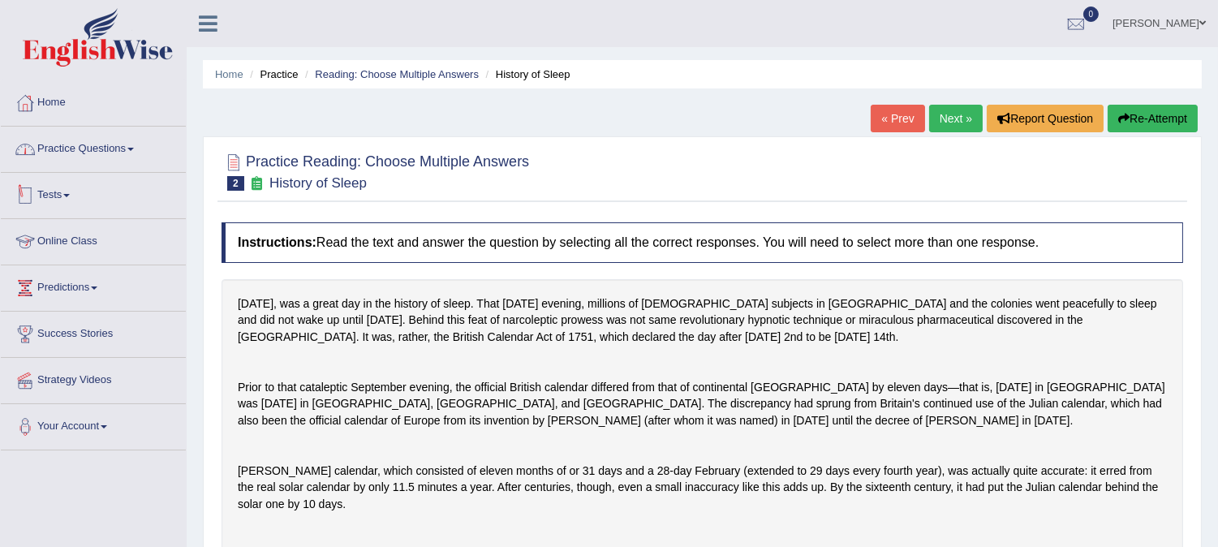
click at [78, 151] on link "Practice Questions" at bounding box center [93, 147] width 185 height 41
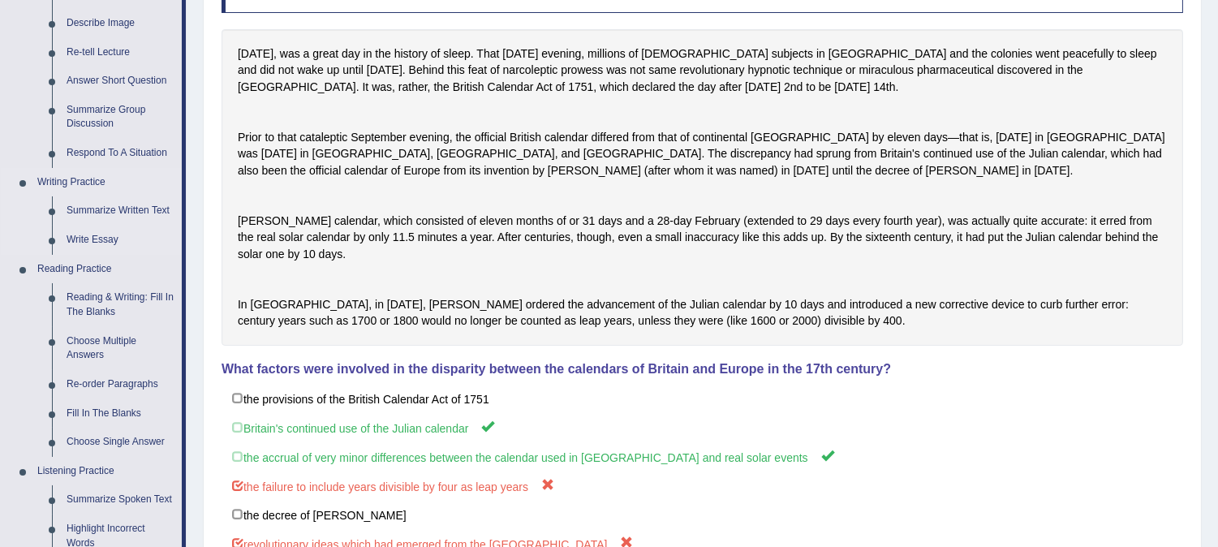
scroll to position [360, 0]
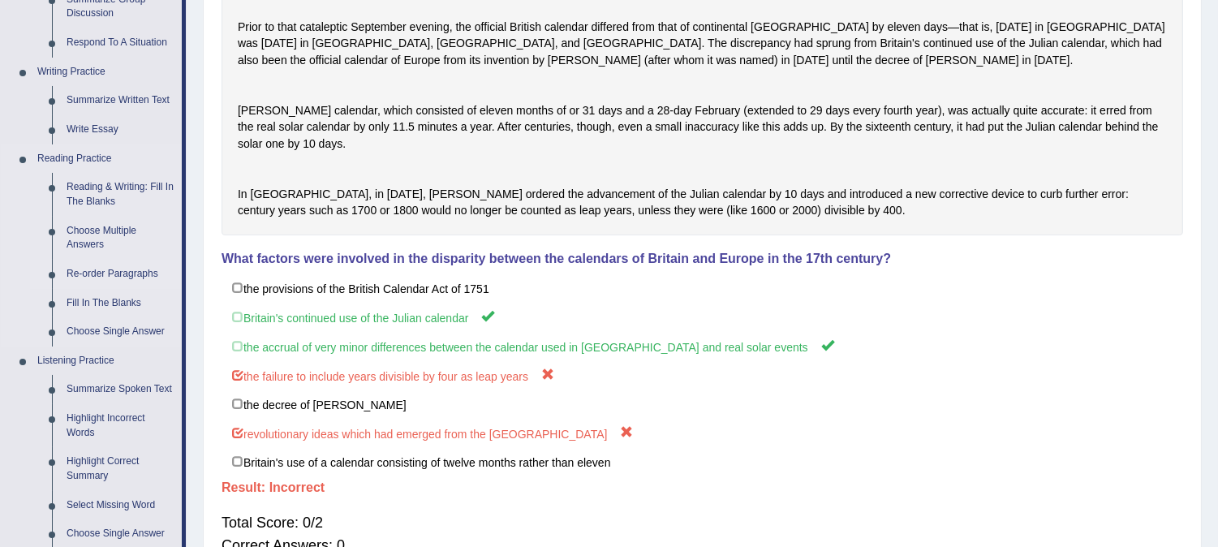
click at [101, 270] on link "Re-order Paragraphs" at bounding box center [120, 274] width 123 height 29
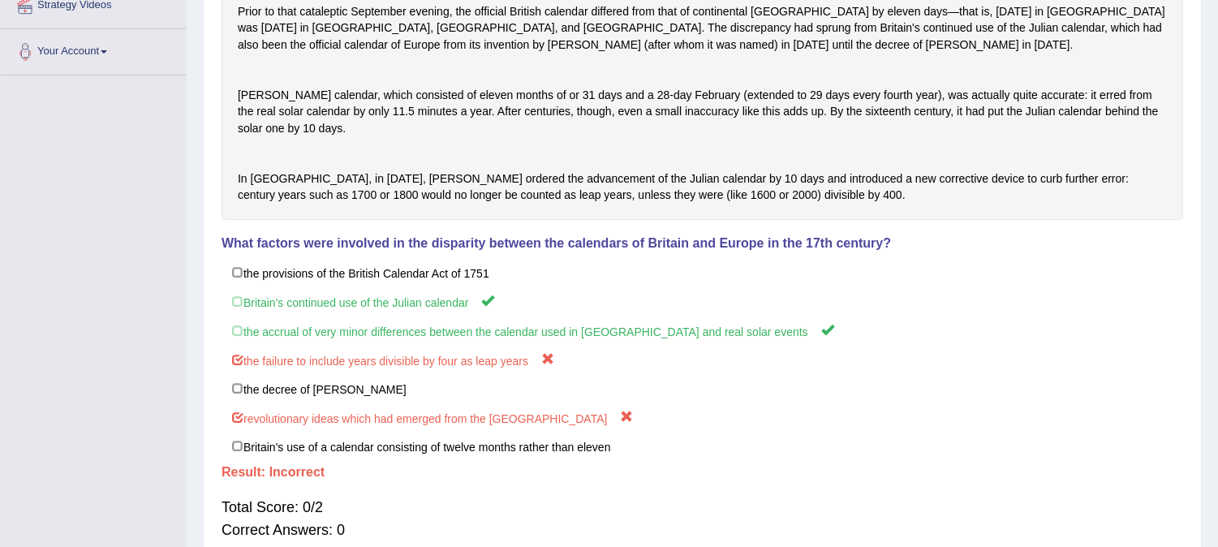
scroll to position [537, 0]
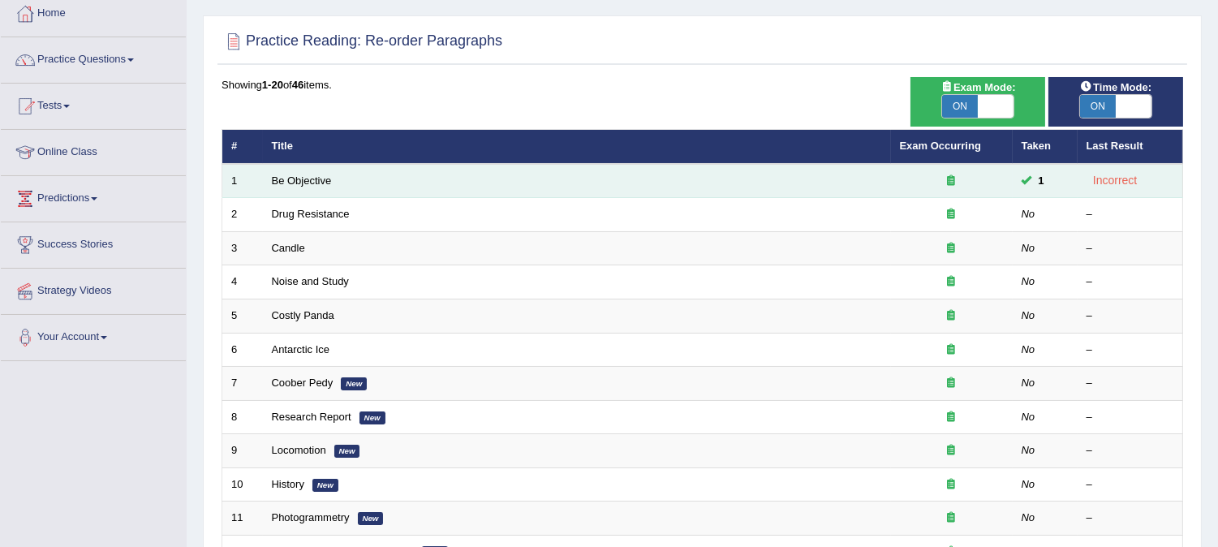
scroll to position [90, 0]
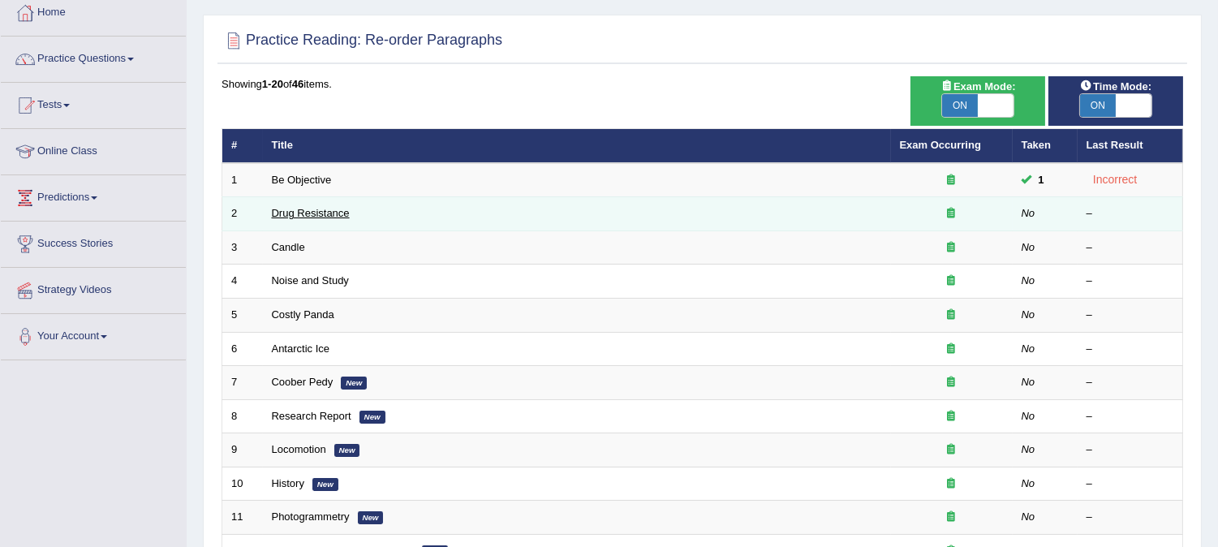
click at [326, 209] on link "Drug Resistance" at bounding box center [311, 213] width 78 height 12
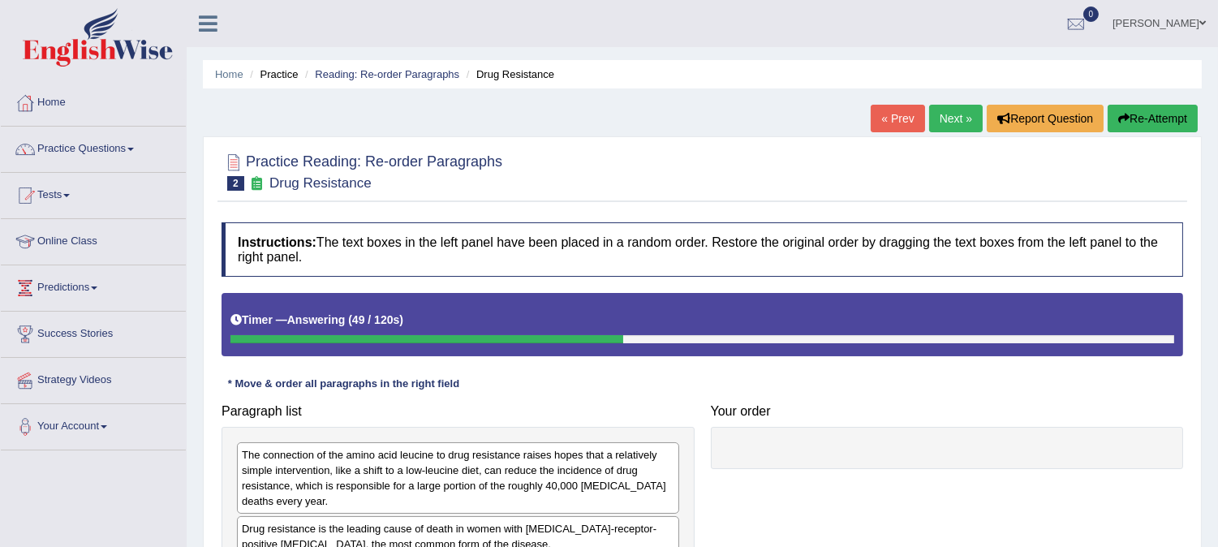
click at [1133, 114] on button "Re-Attempt" at bounding box center [1153, 119] width 90 height 28
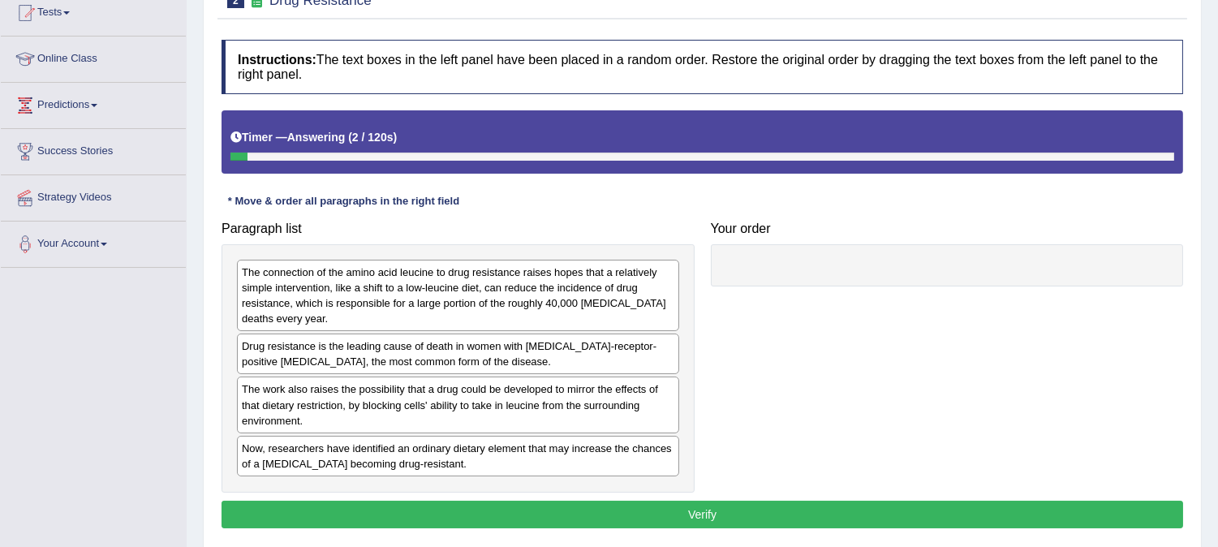
scroll to position [214, 0]
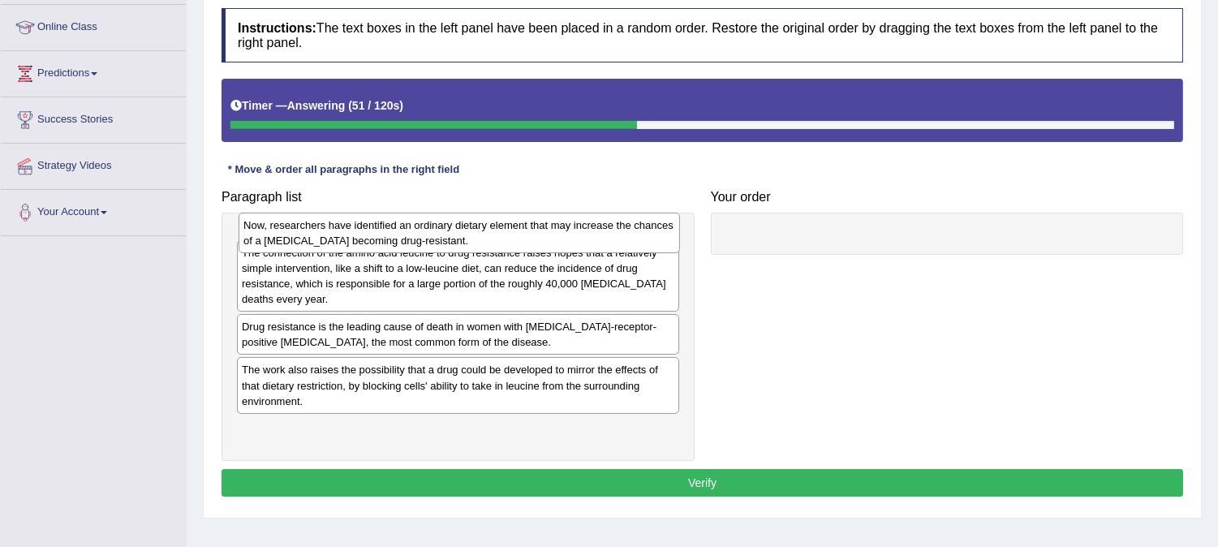
drag, startPoint x: 409, startPoint y: 431, endPoint x: 399, endPoint y: 243, distance: 187.7
click at [410, 239] on div "Now, researchers have identified an ordinary dietary element that may increase …" at bounding box center [459, 233] width 441 height 41
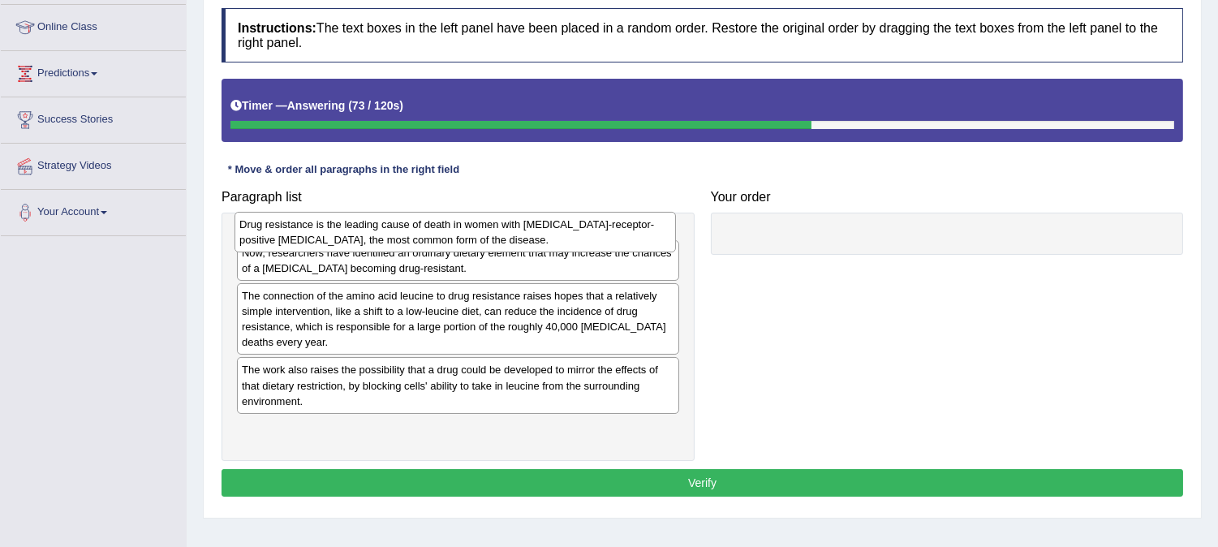
drag, startPoint x: 347, startPoint y: 376, endPoint x: 344, endPoint y: 241, distance: 134.7
click at [344, 241] on div "Drug resistance is the leading cause of death in women with estrogen-receptor-p…" at bounding box center [455, 232] width 441 height 41
drag, startPoint x: 336, startPoint y: 301, endPoint x: 334, endPoint y: 239, distance: 61.7
click at [334, 239] on div "Now, researchers have identified an ordinary dietary element that may increase …" at bounding box center [455, 230] width 441 height 41
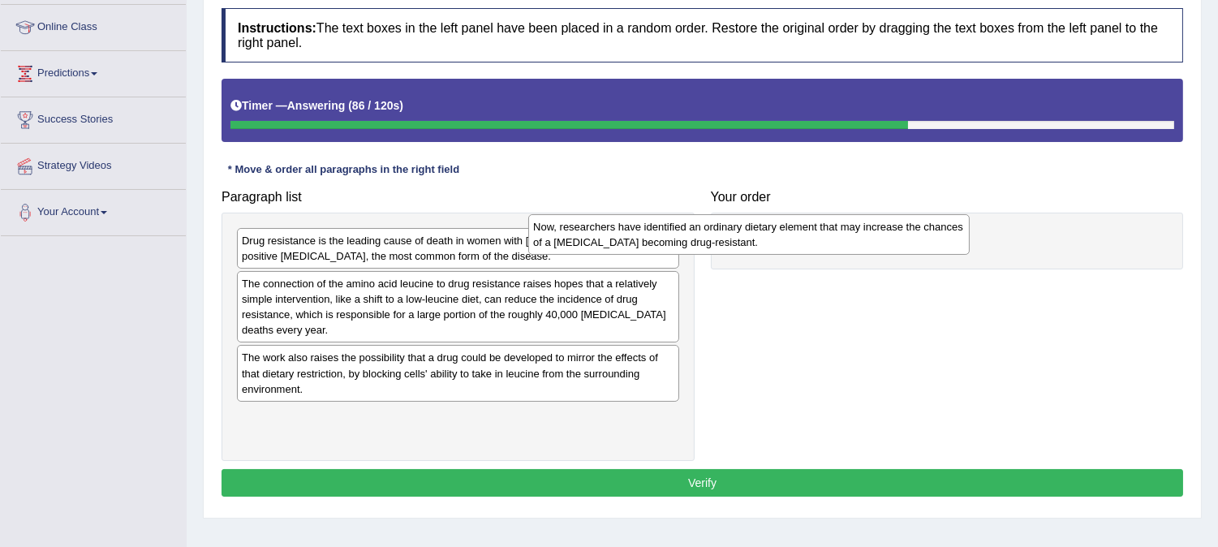
drag, startPoint x: 304, startPoint y: 242, endPoint x: 604, endPoint y: 227, distance: 299.8
click at [604, 227] on div "Now, researchers have identified an ordinary dietary element that may increase …" at bounding box center [748, 234] width 441 height 41
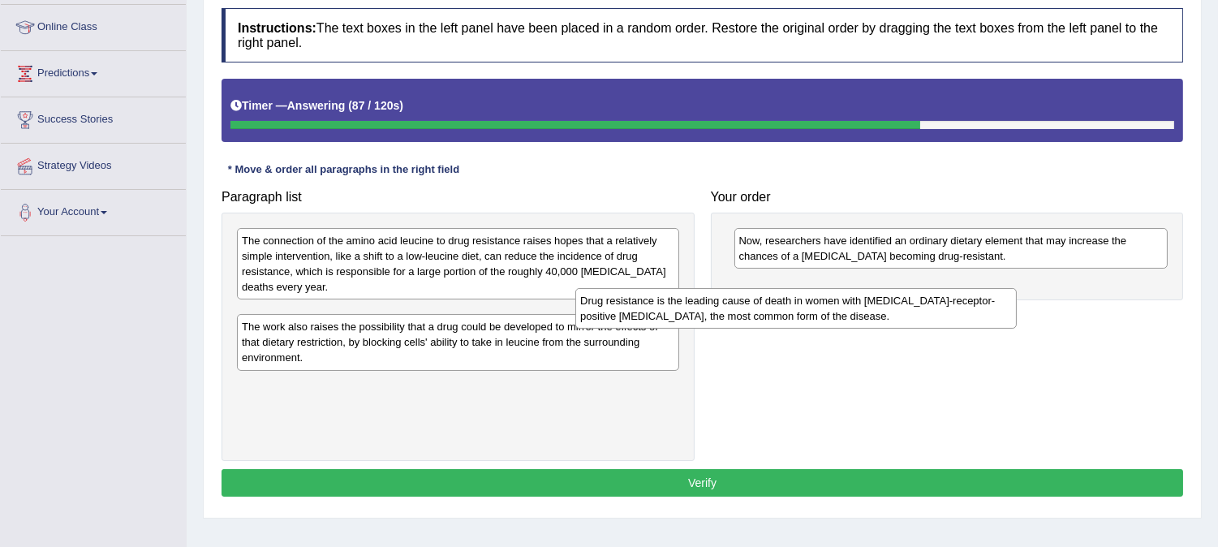
drag, startPoint x: 357, startPoint y: 247, endPoint x: 698, endPoint y: 305, distance: 345.8
click at [698, 305] on div "Drug resistance is the leading cause of death in women with estrogen-receptor-p…" at bounding box center [795, 308] width 441 height 41
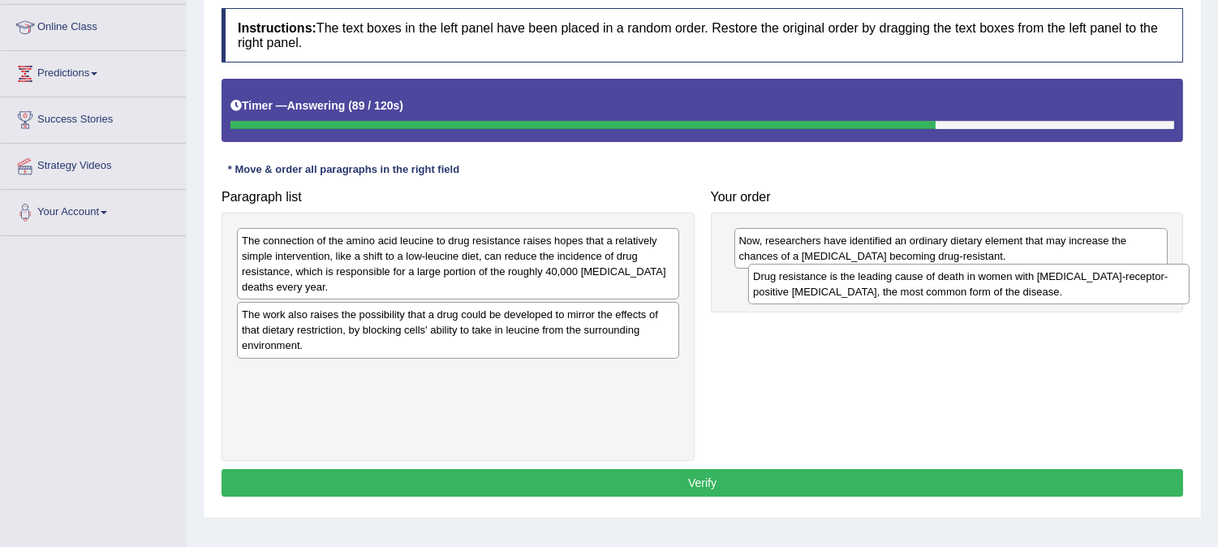
drag, startPoint x: 369, startPoint y: 329, endPoint x: 881, endPoint y: 290, distance: 512.7
click at [881, 290] on div "Drug resistance is the leading cause of death in women with estrogen-receptor-p…" at bounding box center [968, 284] width 441 height 41
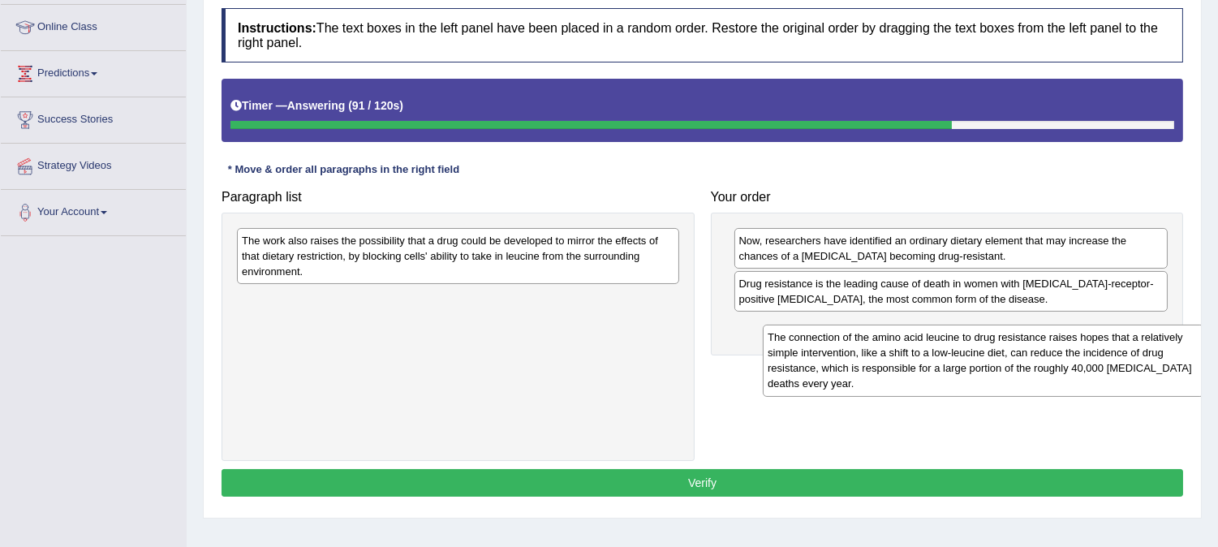
drag, startPoint x: 384, startPoint y: 278, endPoint x: 910, endPoint y: 375, distance: 534.7
click at [910, 375] on div "The connection of the amino acid leucine to drug resistance raises hopes that a…" at bounding box center [983, 361] width 441 height 72
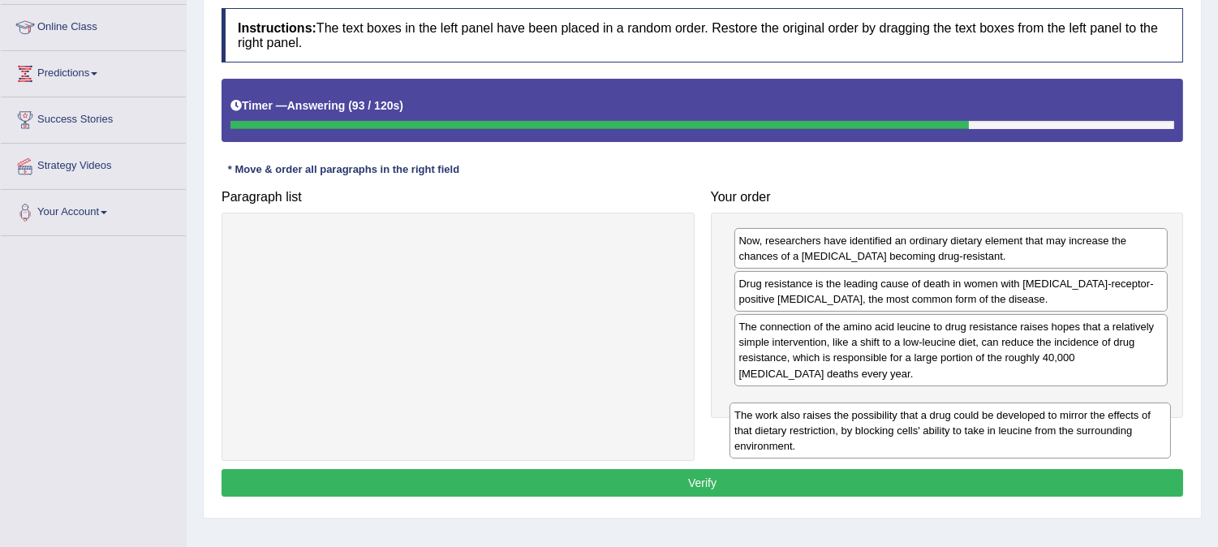
drag, startPoint x: 420, startPoint y: 269, endPoint x: 913, endPoint y: 442, distance: 522.3
click at [913, 442] on div "The work also raises the possibility that a drug could be developed to mirror t…" at bounding box center [950, 431] width 441 height 57
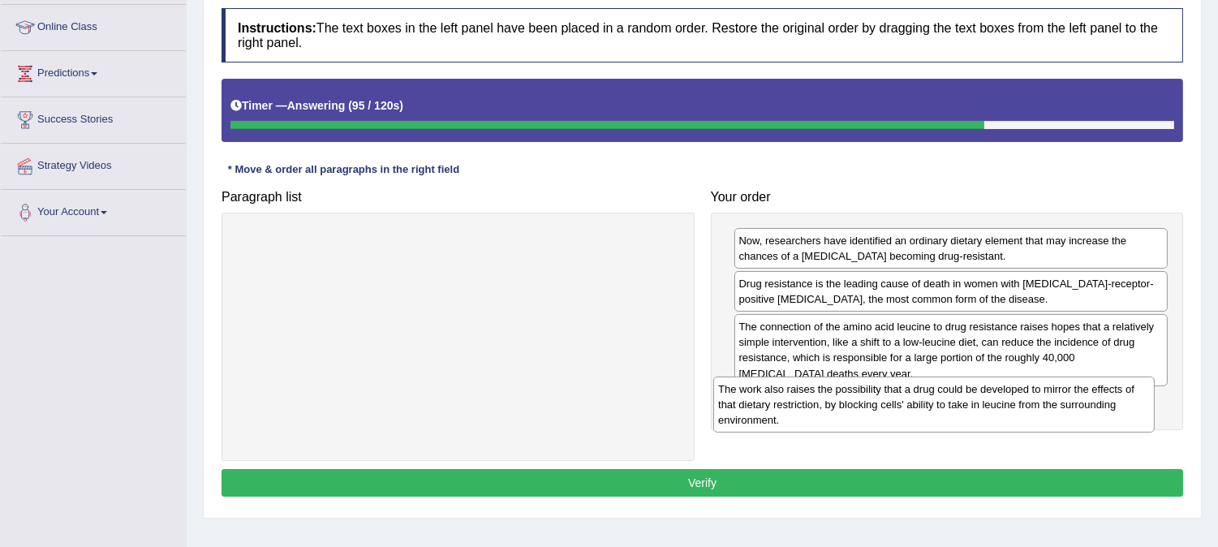
drag, startPoint x: 379, startPoint y: 274, endPoint x: 859, endPoint y: 424, distance: 502.3
click at [859, 424] on div "The work also raises the possibility that a drug could be developed to mirror t…" at bounding box center [933, 405] width 441 height 57
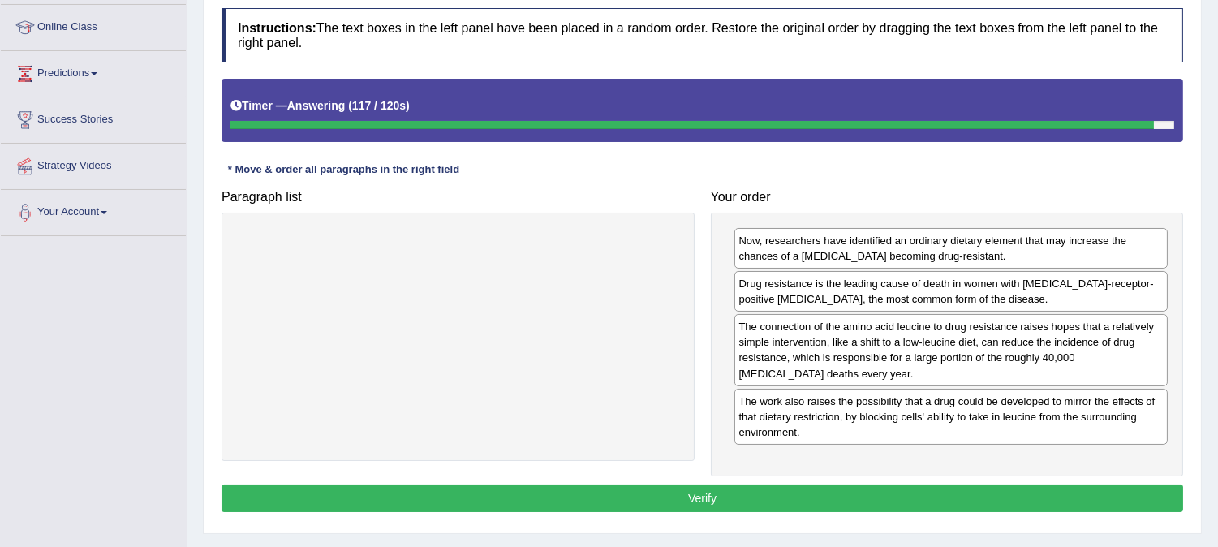
click at [863, 491] on button "Verify" at bounding box center [703, 498] width 962 height 28
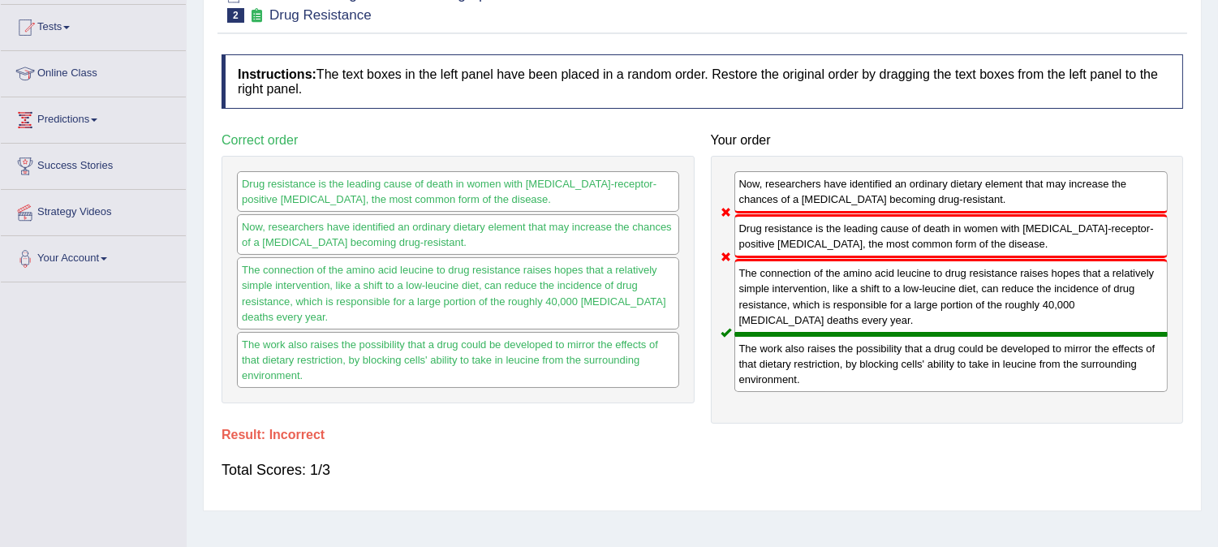
scroll to position [0, 0]
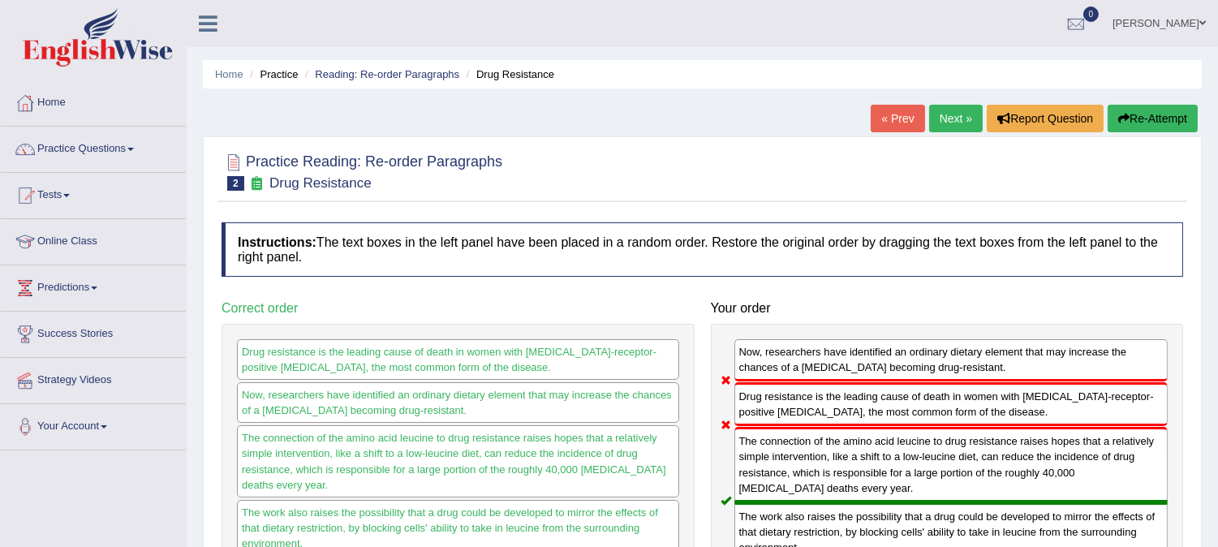
click at [951, 123] on link "Next »" at bounding box center [956, 119] width 54 height 28
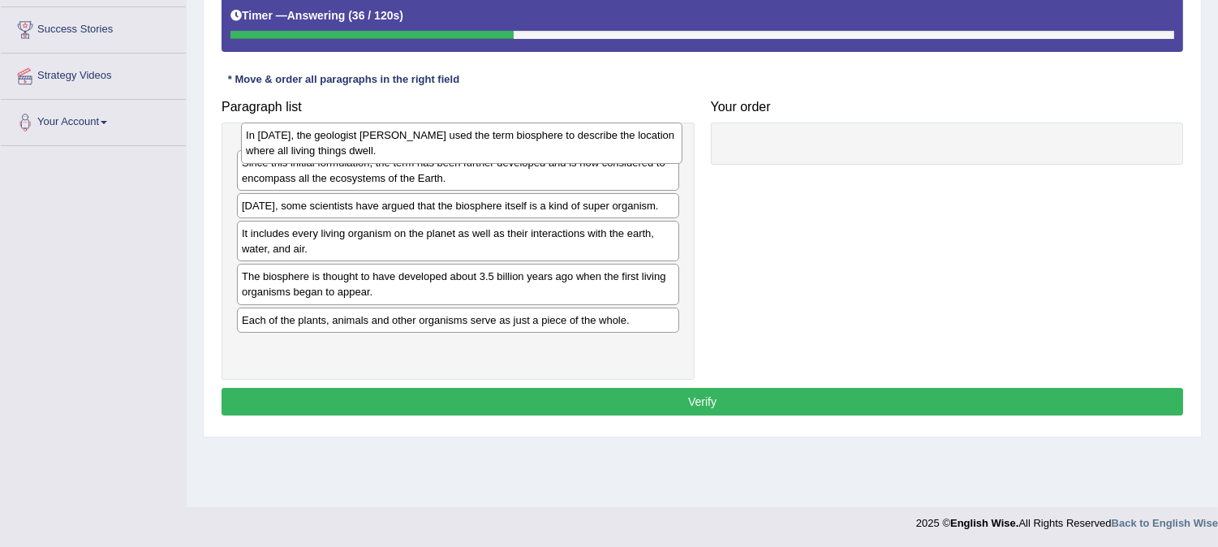
drag, startPoint x: 416, startPoint y: 201, endPoint x: 420, endPoint y: 143, distance: 58.6
click at [420, 143] on div "In [DATE], the geologist [PERSON_NAME] used the term biosphere to describe the …" at bounding box center [461, 143] width 441 height 41
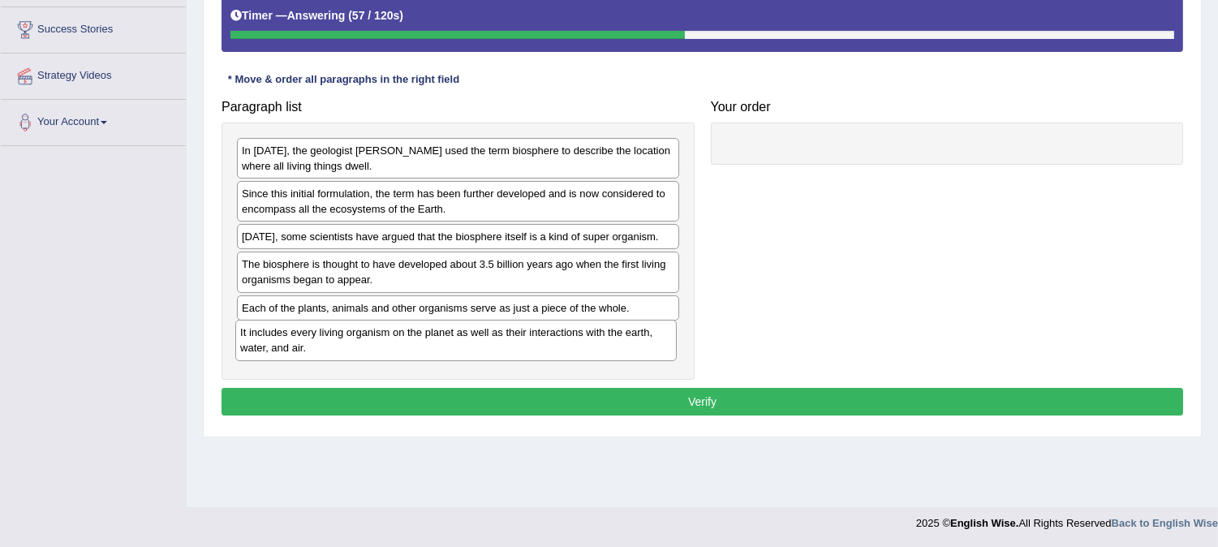
drag, startPoint x: 383, startPoint y: 274, endPoint x: 381, endPoint y: 342, distance: 68.2
click at [381, 342] on div "It includes every living organism on the planet as well as their interactions w…" at bounding box center [455, 340] width 441 height 41
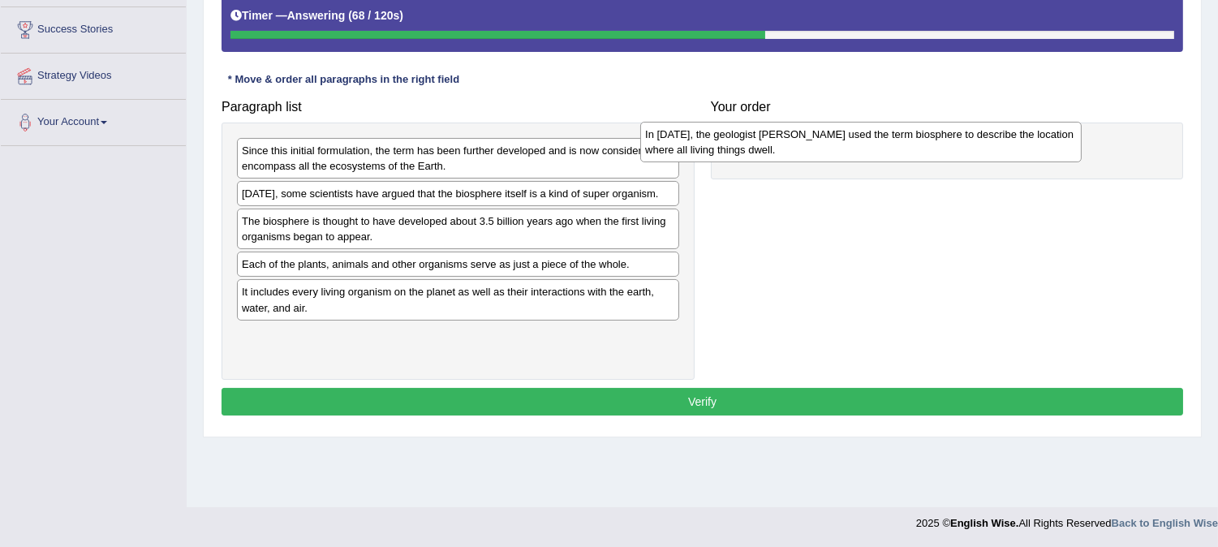
drag, startPoint x: 319, startPoint y: 165, endPoint x: 722, endPoint y: 149, distance: 403.7
click at [722, 149] on div "In [DATE], the geologist [PERSON_NAME] used the term biosphere to describe the …" at bounding box center [860, 142] width 441 height 41
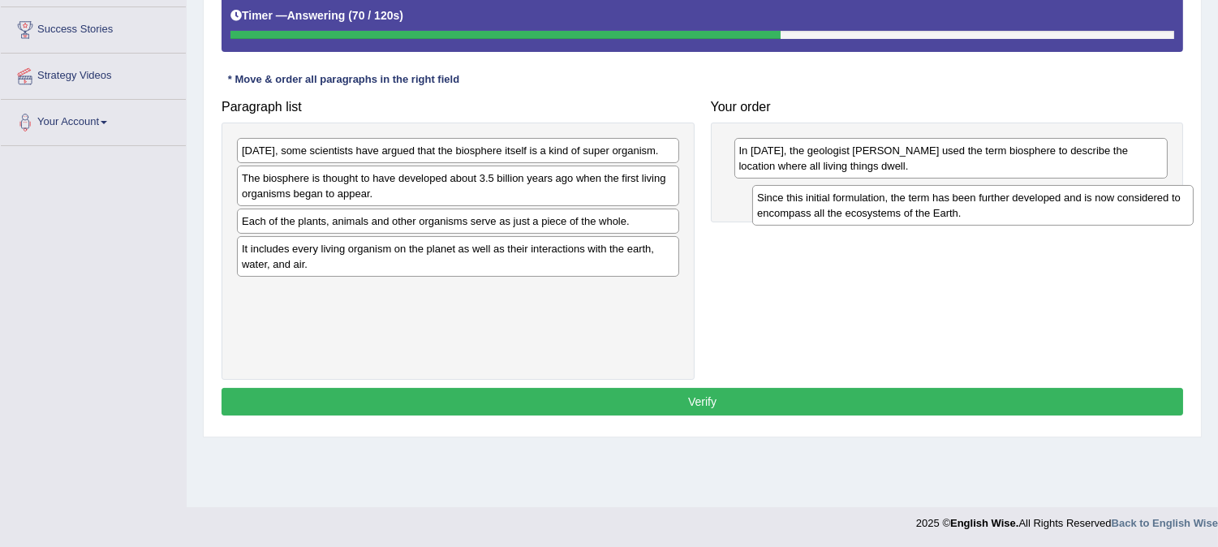
drag, startPoint x: 317, startPoint y: 156, endPoint x: 833, endPoint y: 203, distance: 517.5
click at [833, 203] on div "Since this initial formulation, the term has been further developed and is now …" at bounding box center [972, 205] width 441 height 41
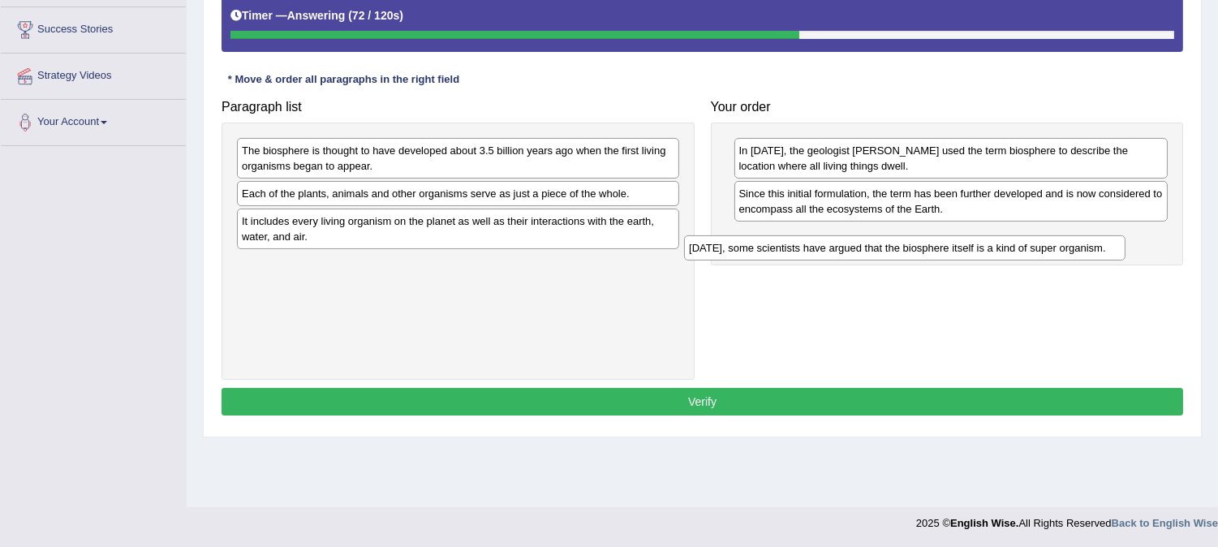
drag, startPoint x: 345, startPoint y: 151, endPoint x: 792, endPoint y: 248, distance: 457.6
click at [792, 248] on div "[DATE], some scientists have argued that the biosphere itself is a kind of supe…" at bounding box center [904, 247] width 441 height 25
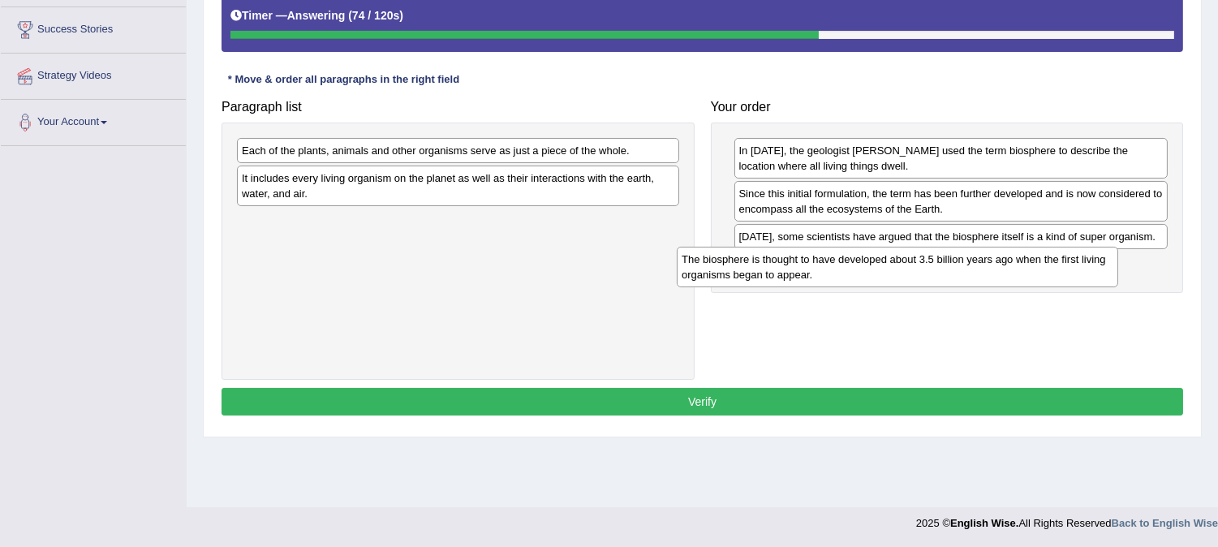
drag, startPoint x: 375, startPoint y: 160, endPoint x: 815, endPoint y: 269, distance: 453.3
click at [815, 269] on div "The biosphere is thought to have developed about 3.5 billion years ago when the…" at bounding box center [897, 267] width 441 height 41
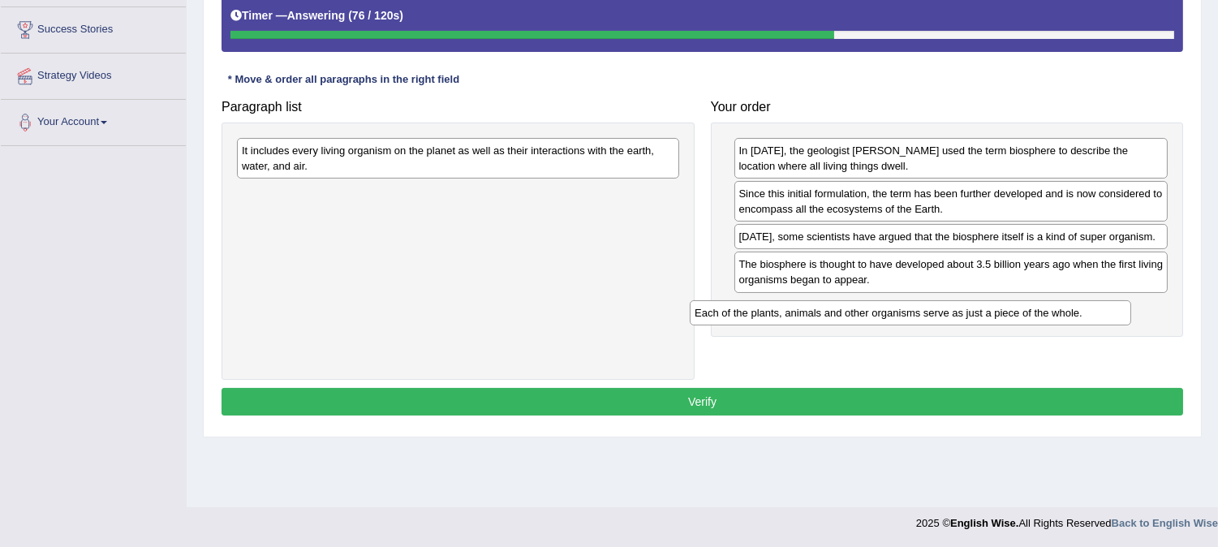
drag, startPoint x: 392, startPoint y: 154, endPoint x: 845, endPoint y: 316, distance: 481.0
click at [845, 316] on div "Each of the plants, animals and other organisms serve as just a piece of the wh…" at bounding box center [910, 312] width 441 height 25
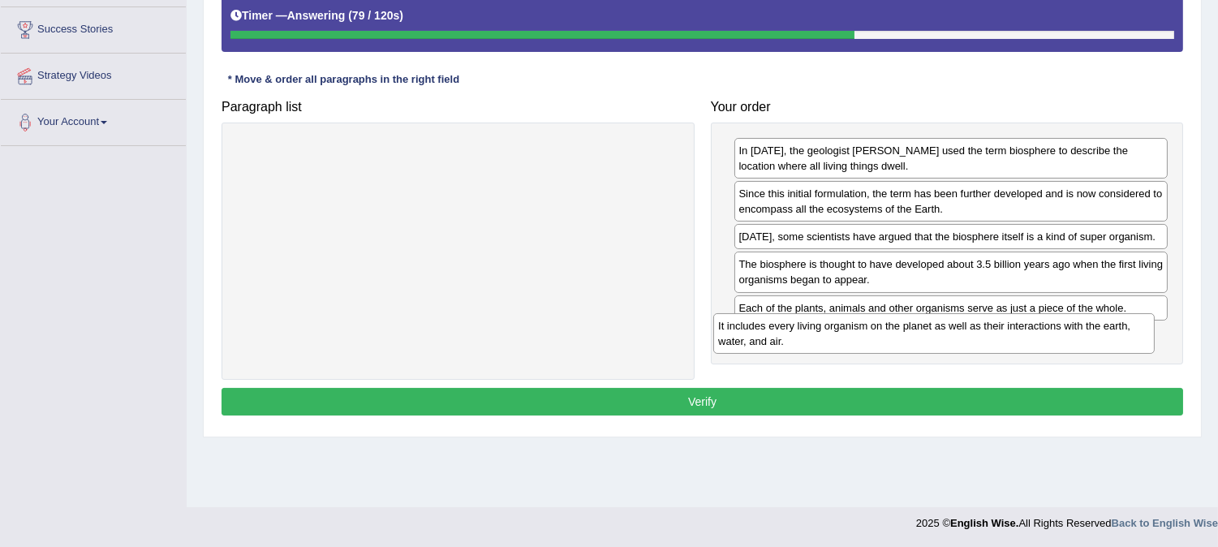
drag, startPoint x: 422, startPoint y: 166, endPoint x: 898, endPoint y: 342, distance: 507.9
click at [898, 342] on div "It includes every living organism on the planet as well as their interactions w…" at bounding box center [933, 333] width 441 height 41
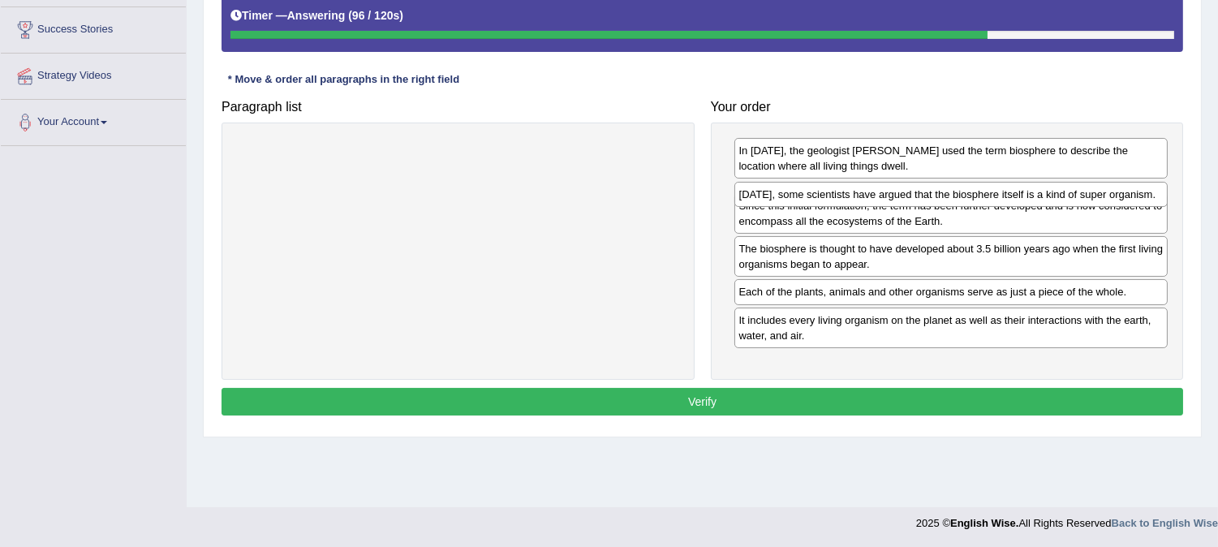
drag, startPoint x: 919, startPoint y: 235, endPoint x: 919, endPoint y: 192, distance: 43.8
click at [919, 192] on div "[DATE], some scientists have argued that the biosphere itself is a kind of supe…" at bounding box center [950, 194] width 433 height 25
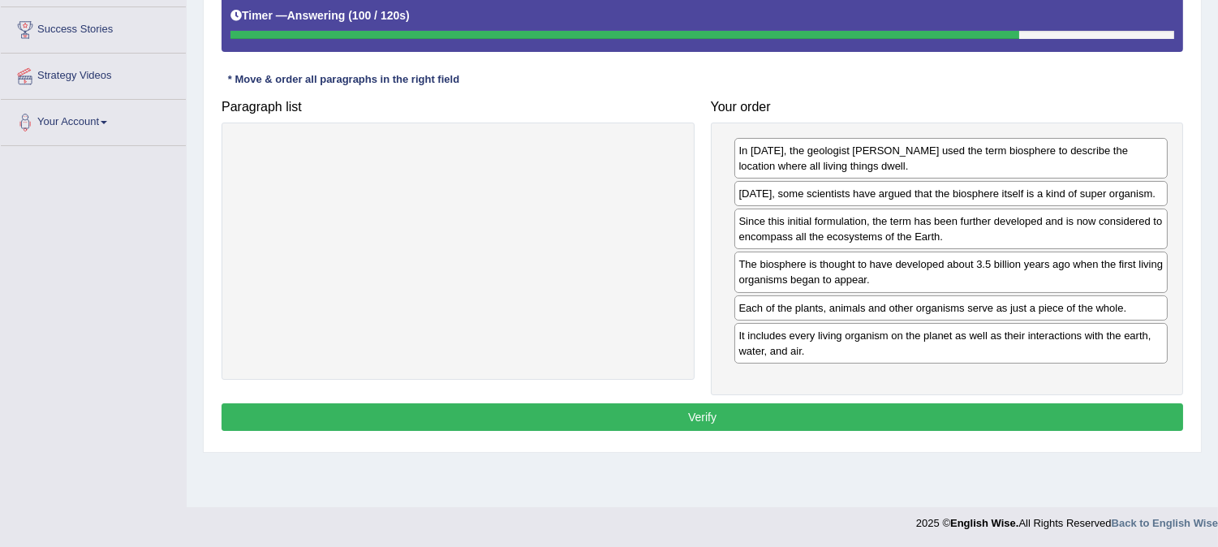
click at [839, 416] on button "Verify" at bounding box center [703, 417] width 962 height 28
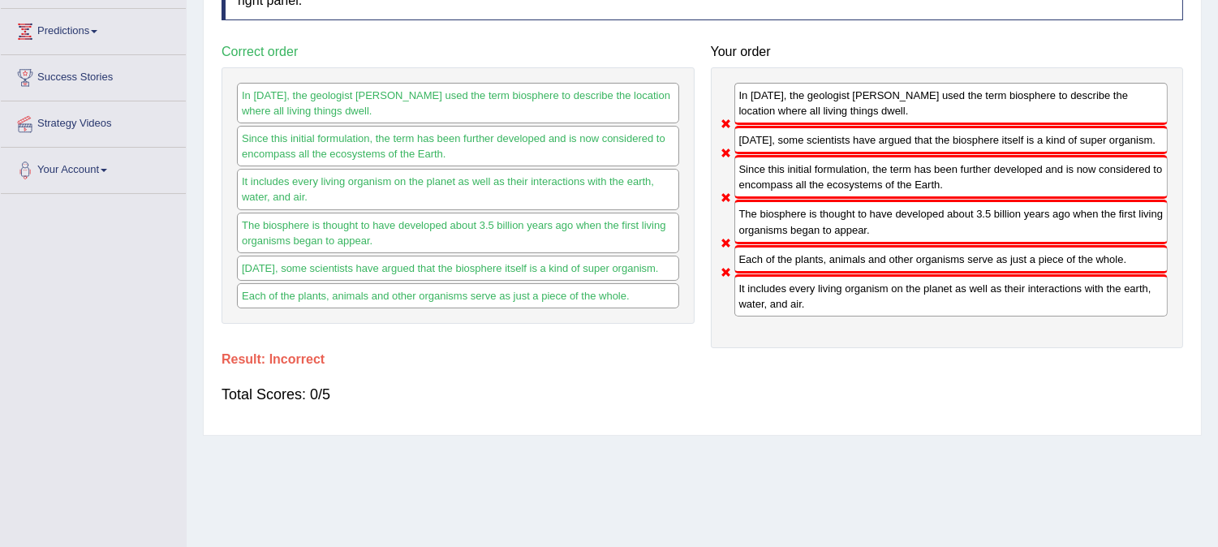
scroll to position [214, 0]
